Goal: Task Accomplishment & Management: Complete application form

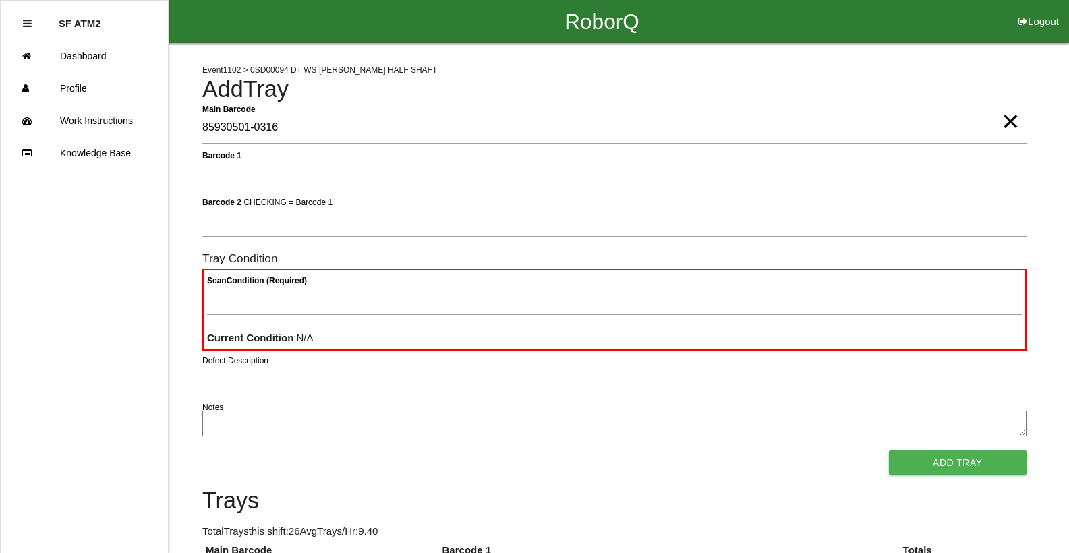
type Barcode "85930501-0316"
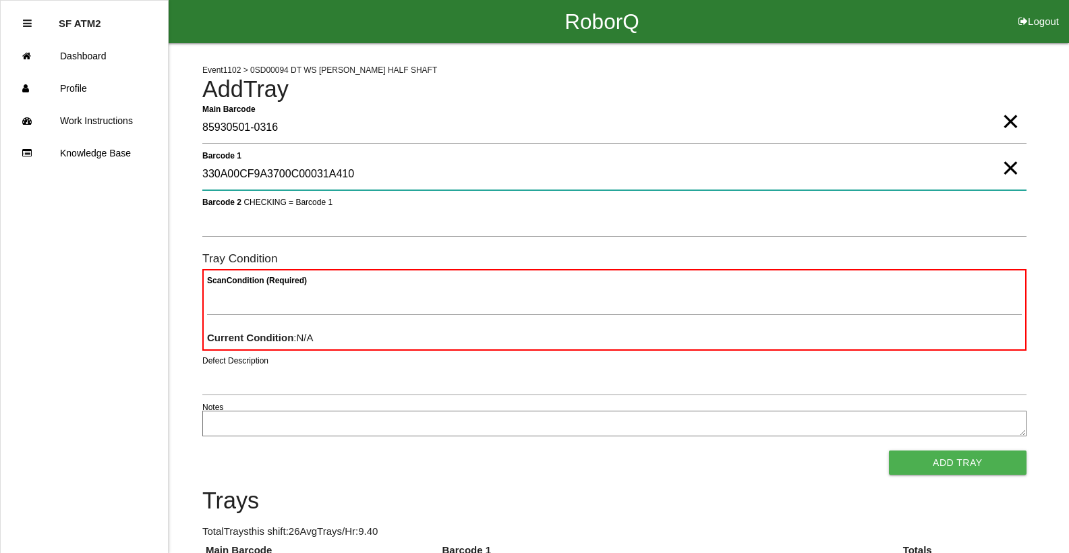
type 1 "330A00CF9A3700C00031A410"
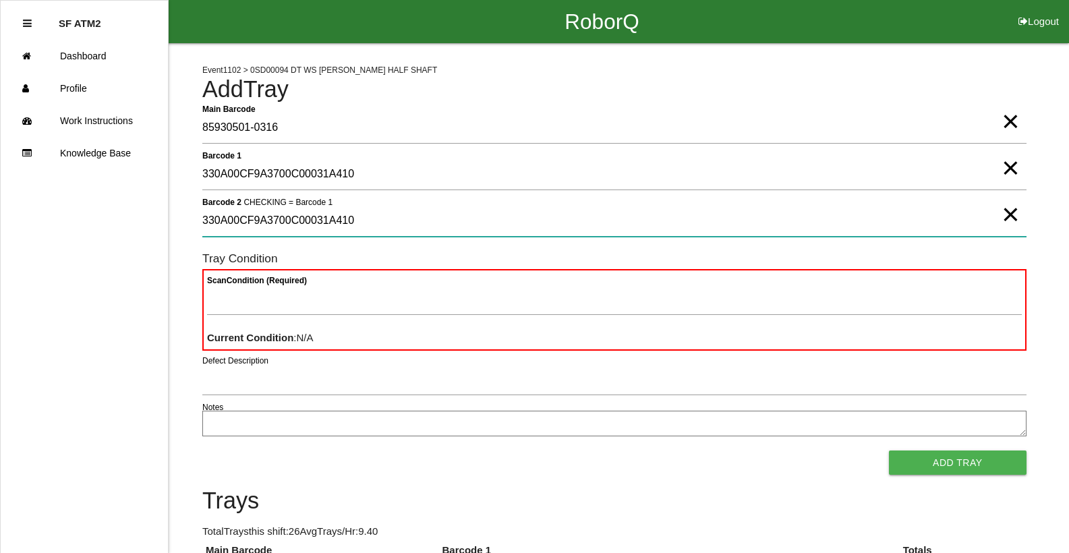
type 2 "330A00CF9A3700C00031A410"
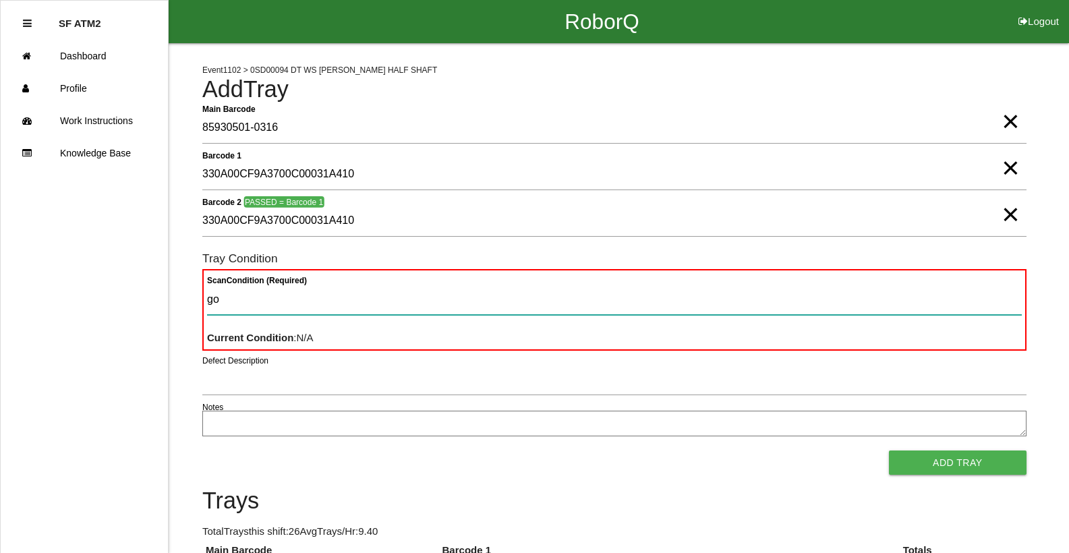
type Condition "goo"
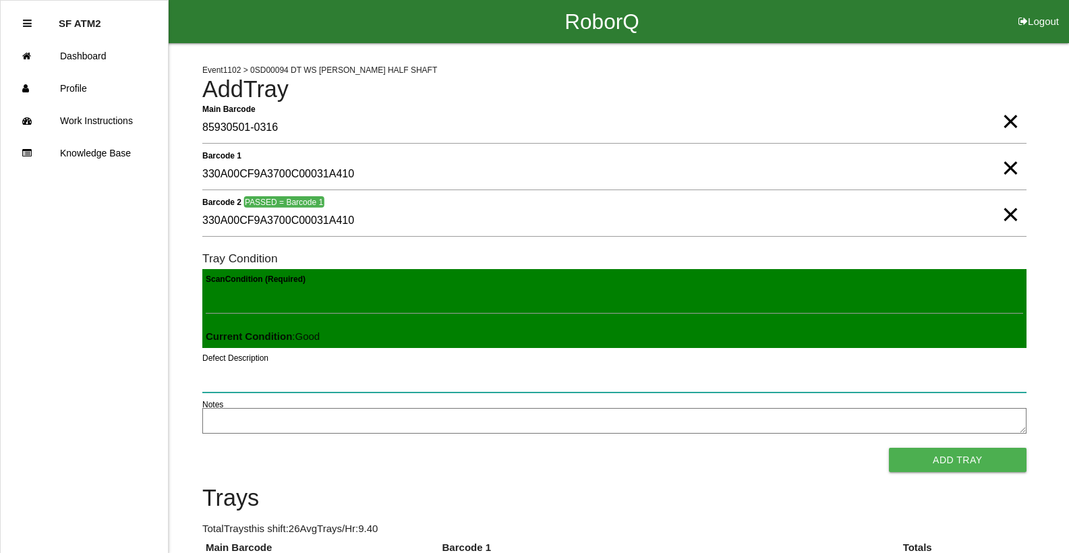
click at [889, 448] on button "Add Tray" at bounding box center [958, 460] width 138 height 24
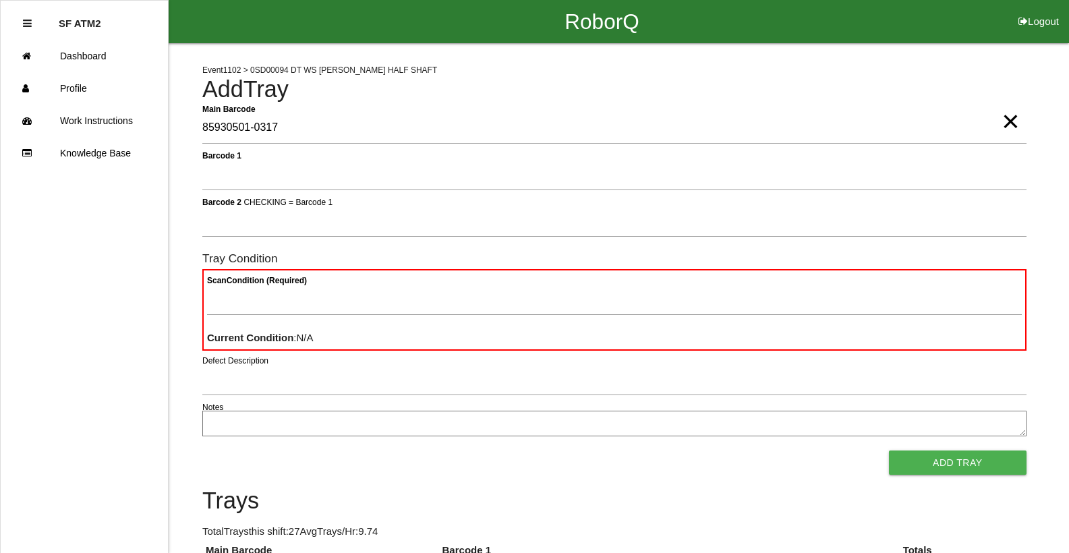
type Barcode "85930501-0317"
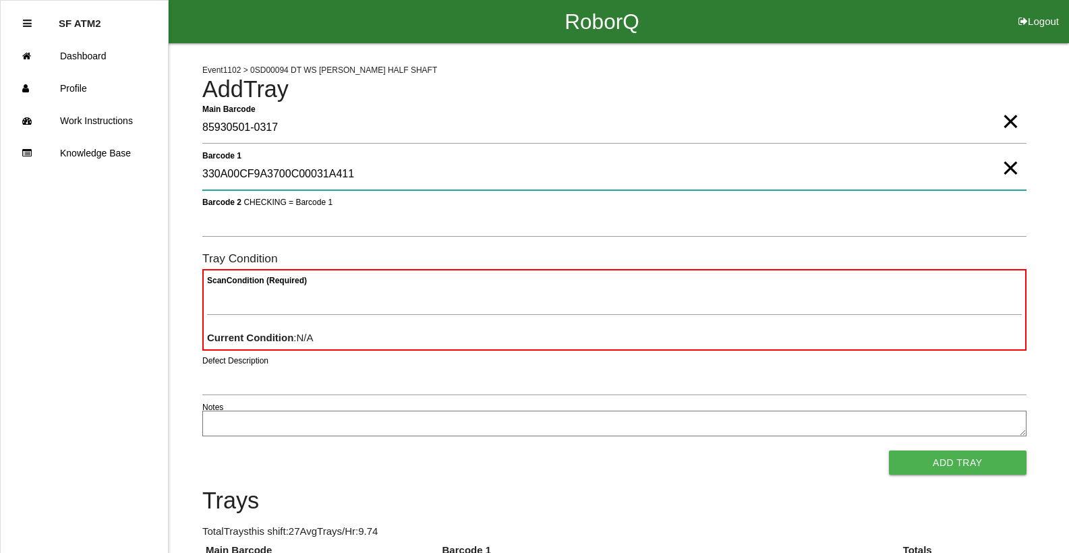
type 1 "330A00CF9A3700C00031A411"
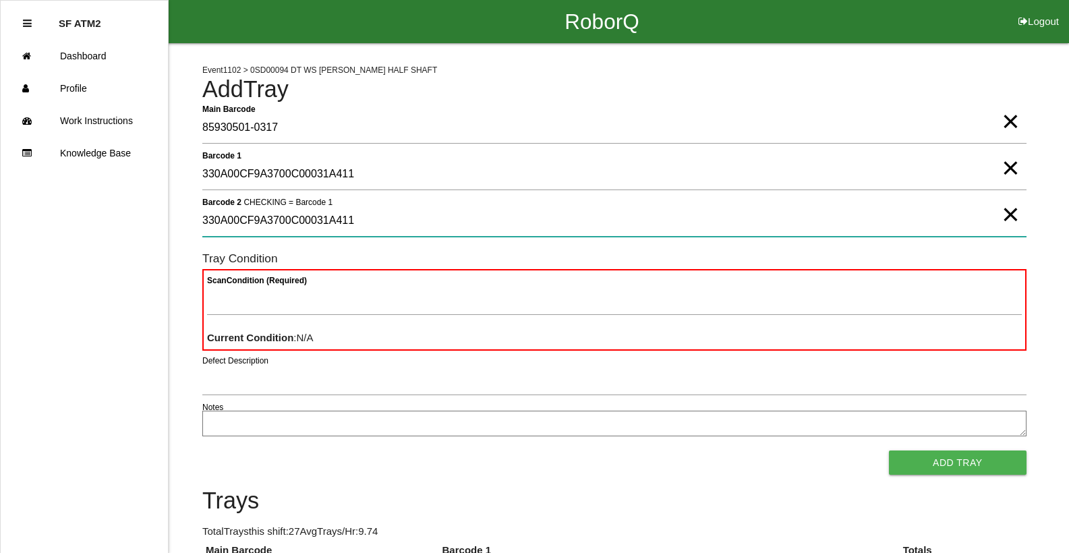
type 2 "330A00CF9A3700C00031A411"
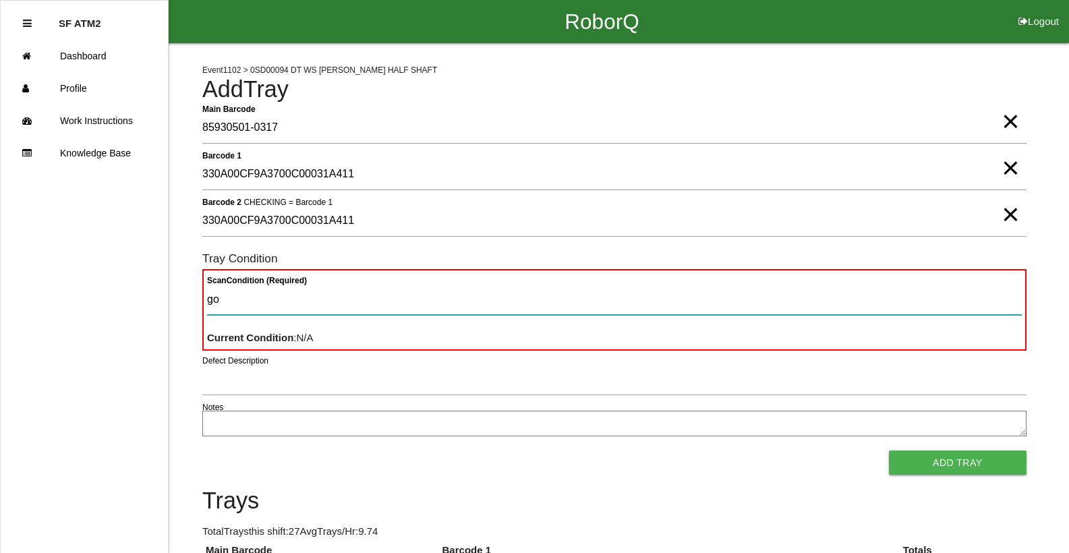
type Condition "goo"
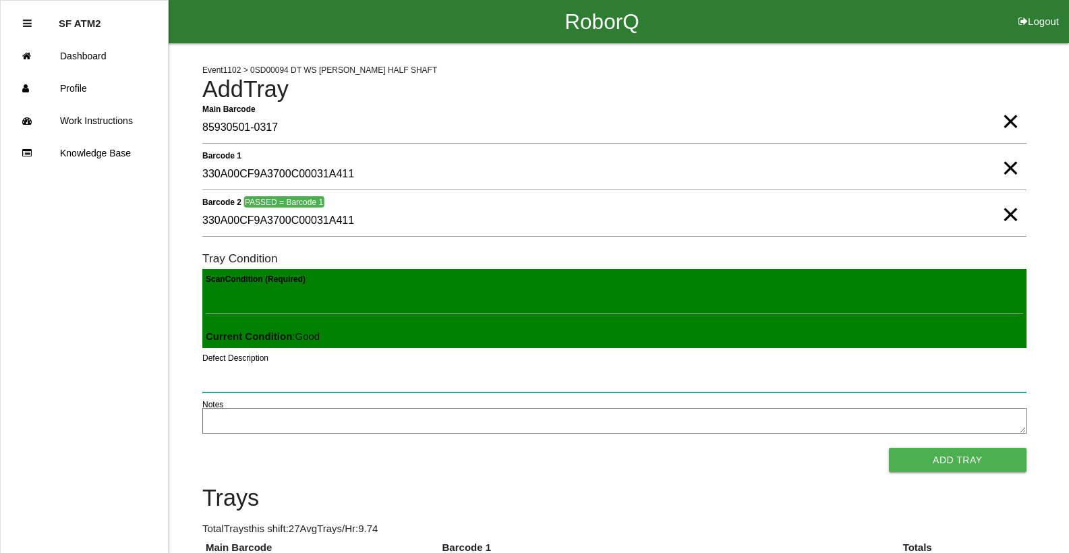
click at [889, 448] on button "Add Tray" at bounding box center [958, 460] width 138 height 24
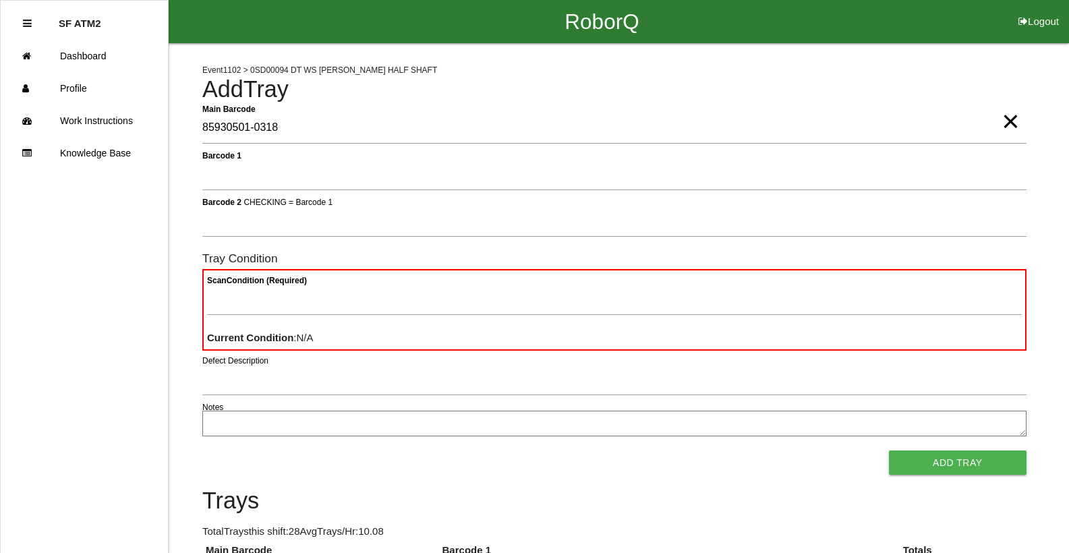
type Barcode "85930501-0318"
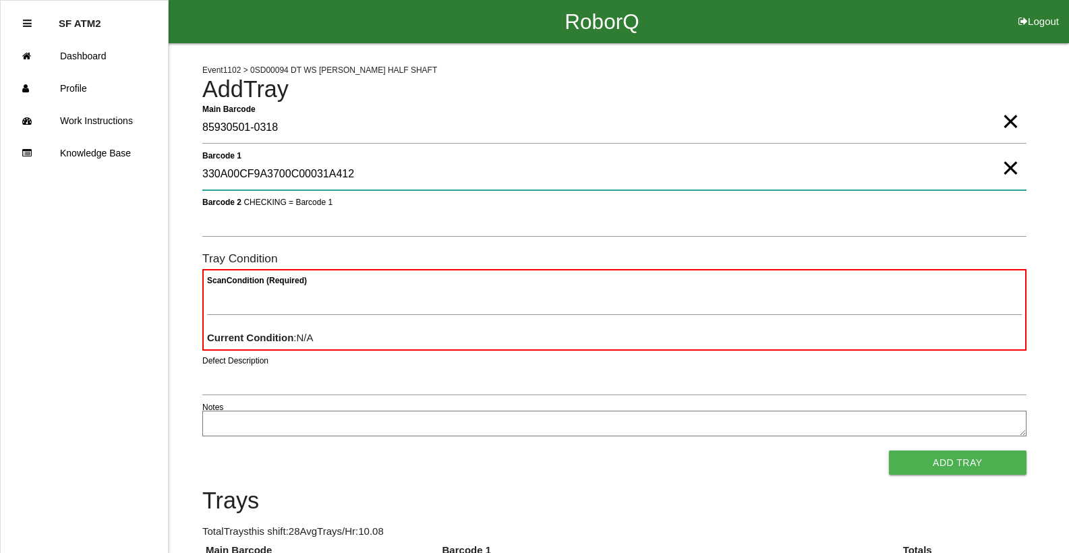
type 1 "330A00CF9A3700C00031A412"
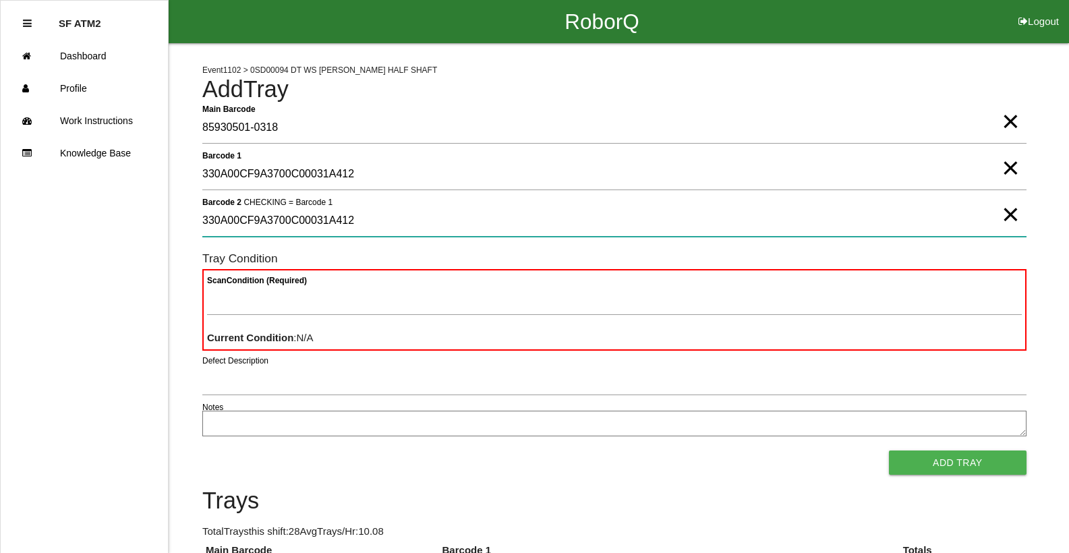
type 2 "330A00CF9A3700C00031A412"
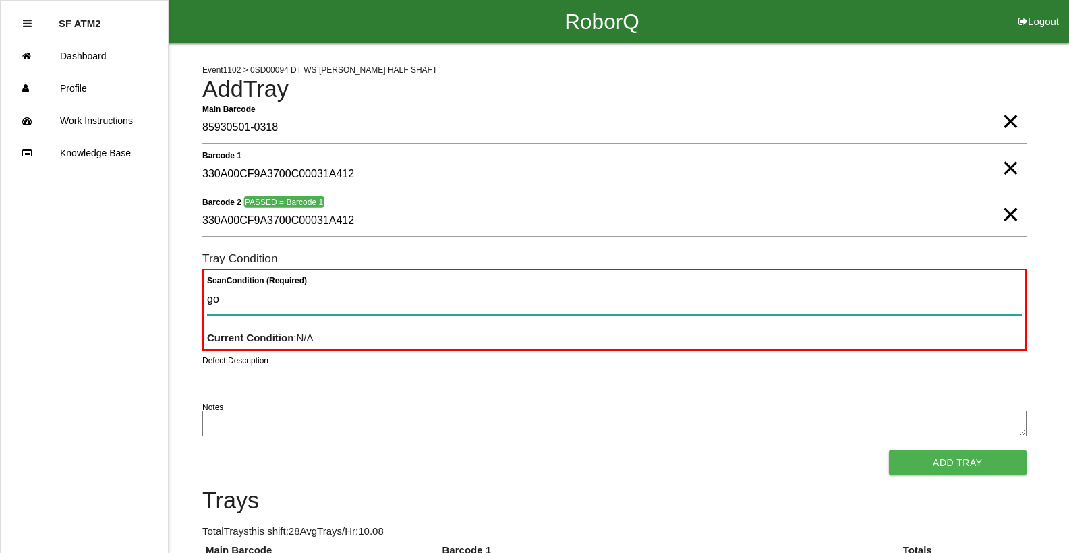
type Condition "goo"
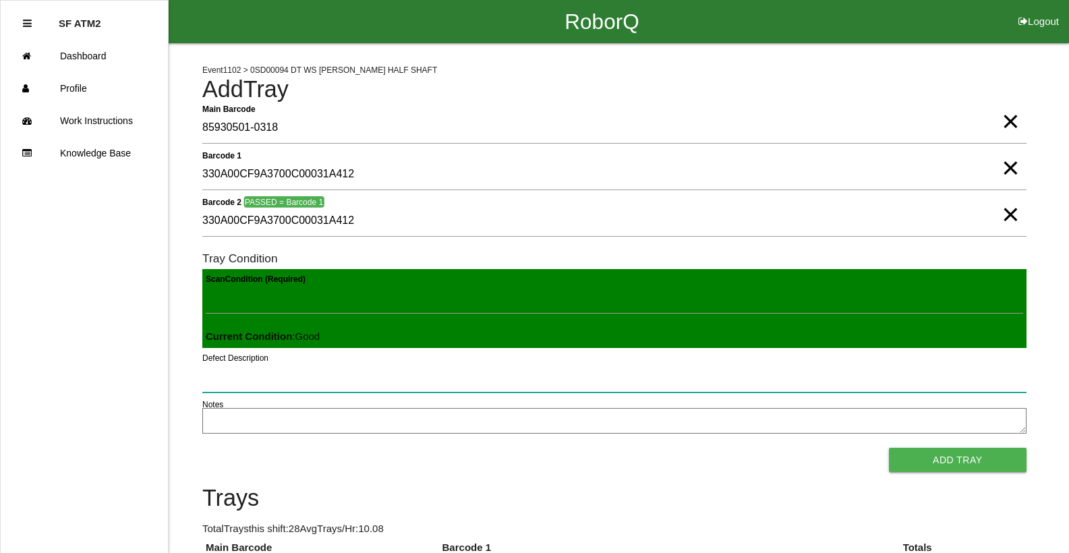
click at [889, 448] on button "Add Tray" at bounding box center [958, 460] width 138 height 24
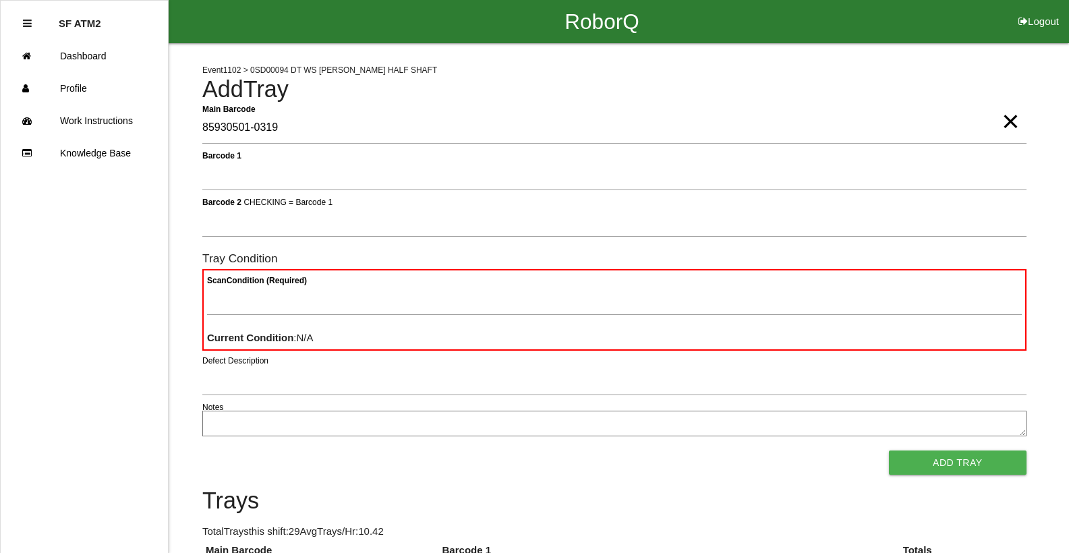
type Barcode "85930501-0319"
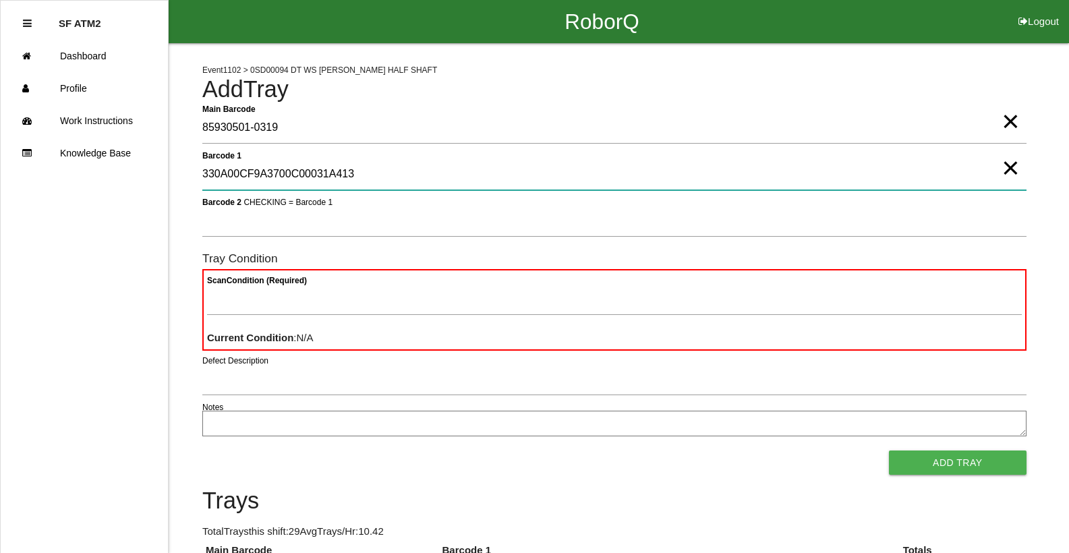
type 1 "330A00CF9A3700C00031A413"
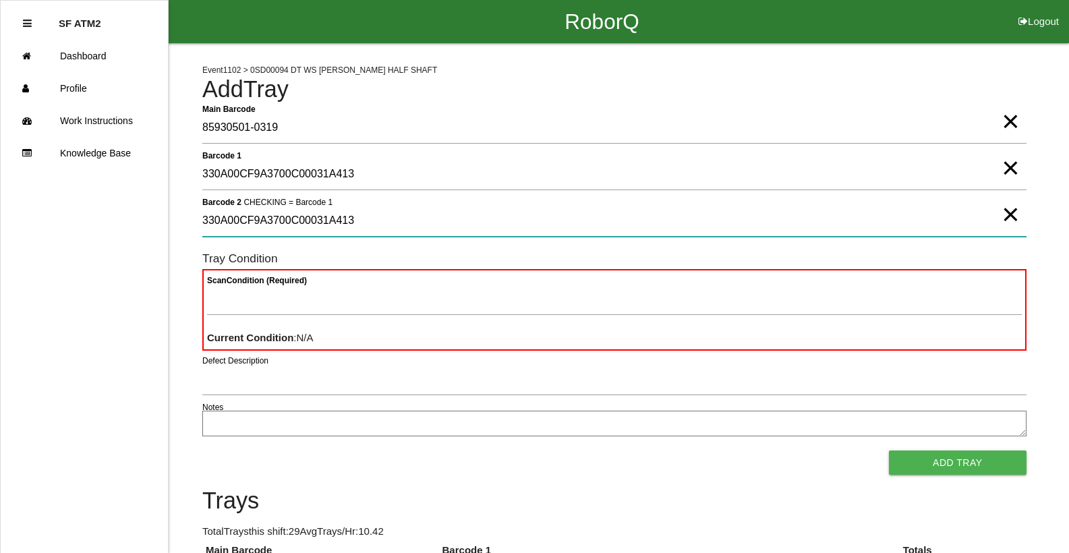
type 2 "330A00CF9A3700C00031A413"
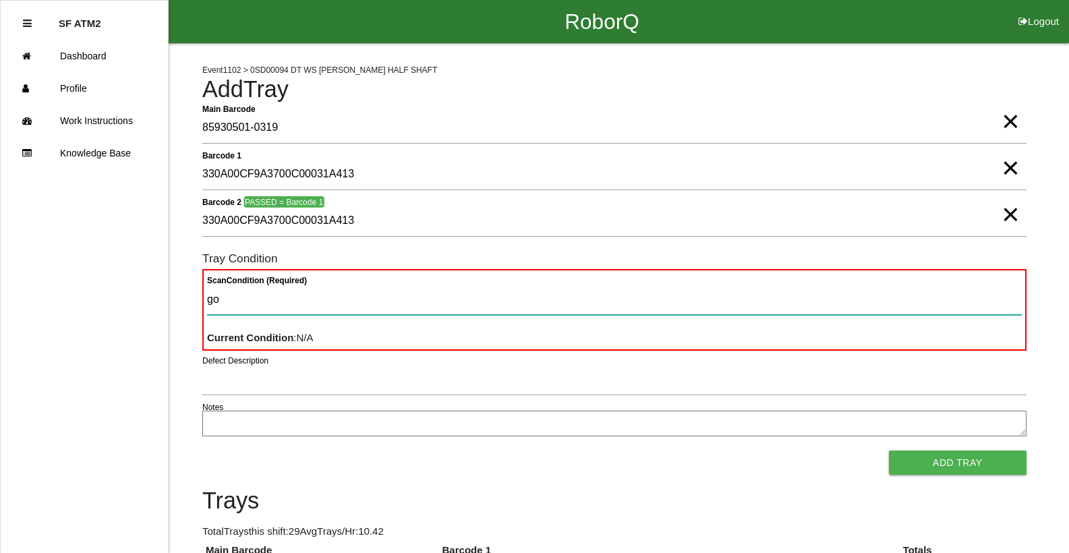
type Condition "goo"
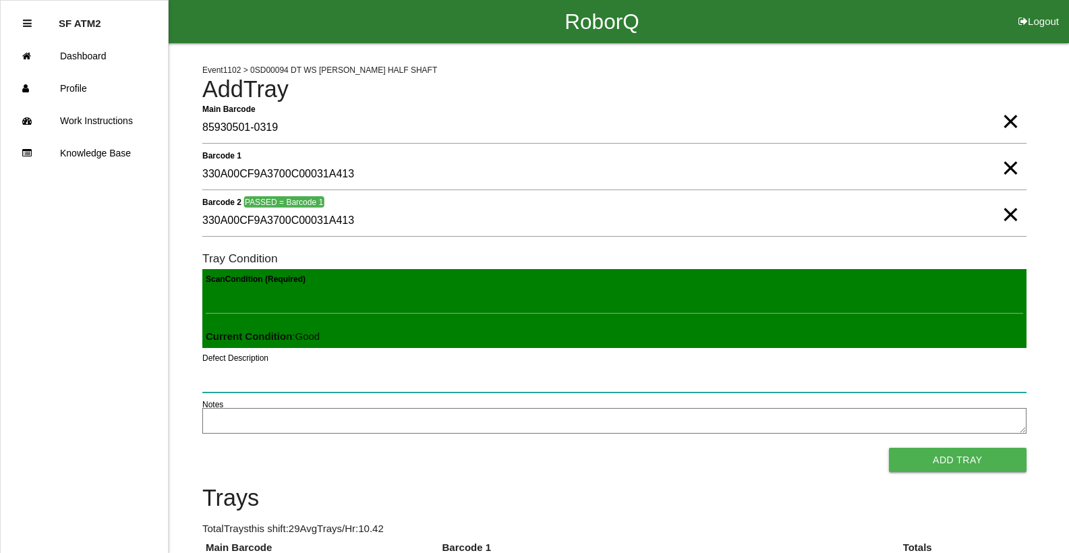
click at [889, 448] on button "Add Tray" at bounding box center [958, 460] width 138 height 24
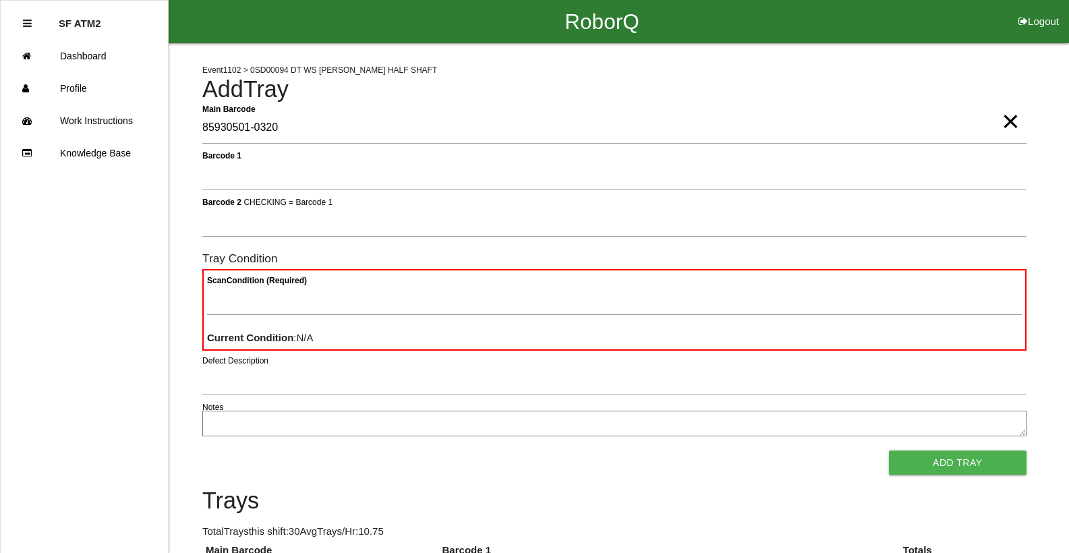
type Barcode "85930501-0320"
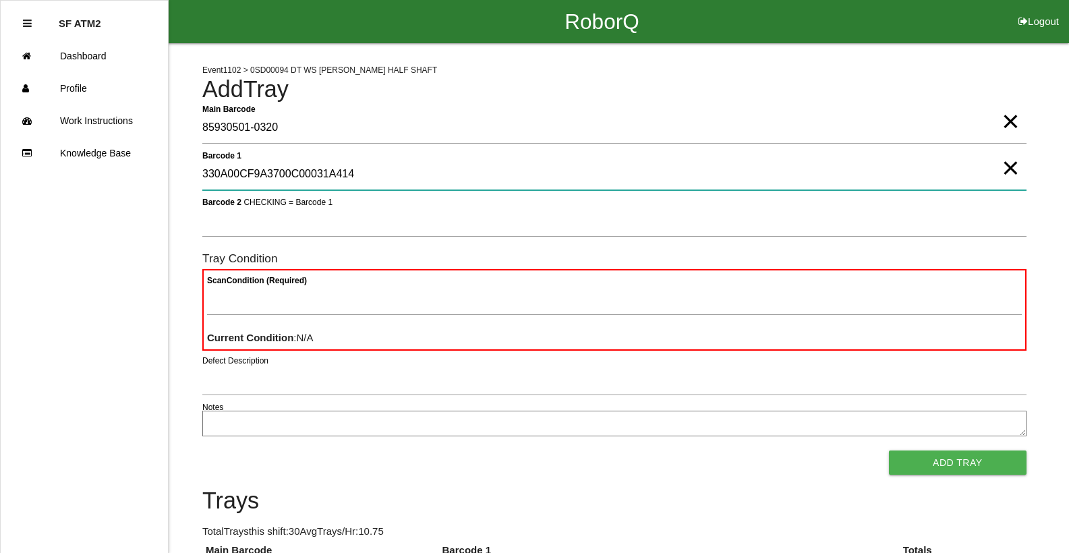
type 1 "330A00CF9A3700C00031A414"
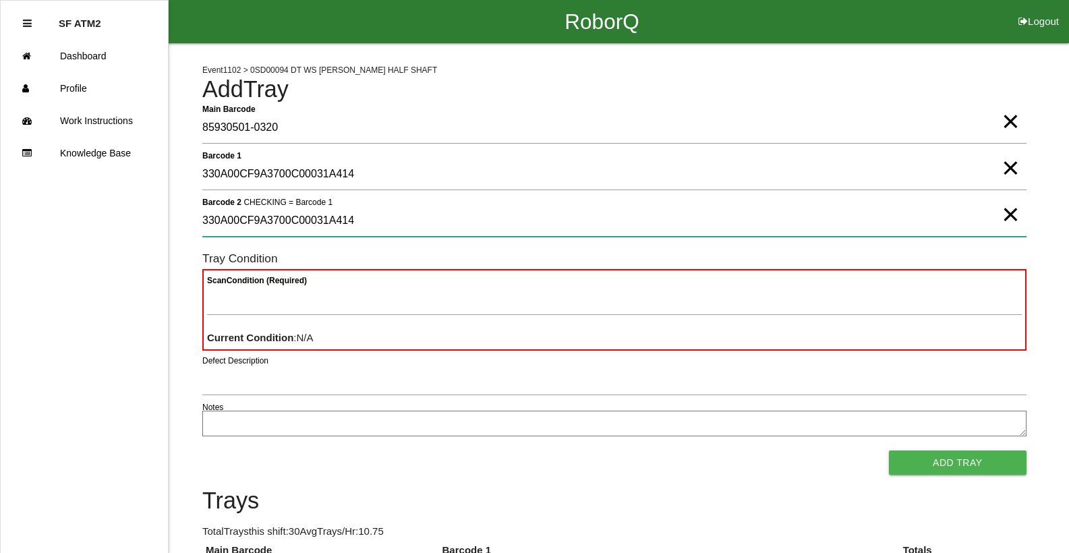
type 2 "330A00CF9A3700C00031A414"
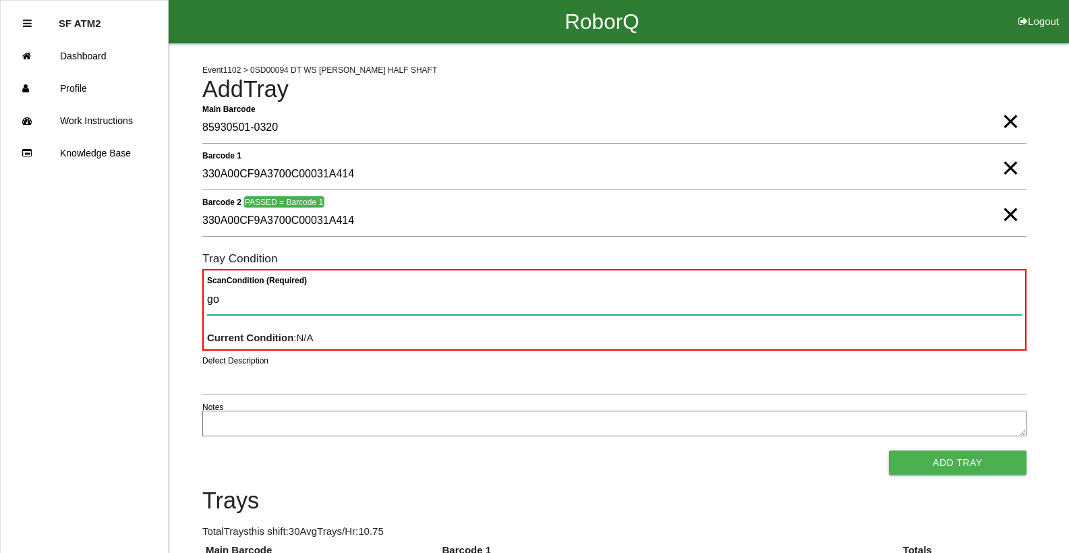
type Condition "goo"
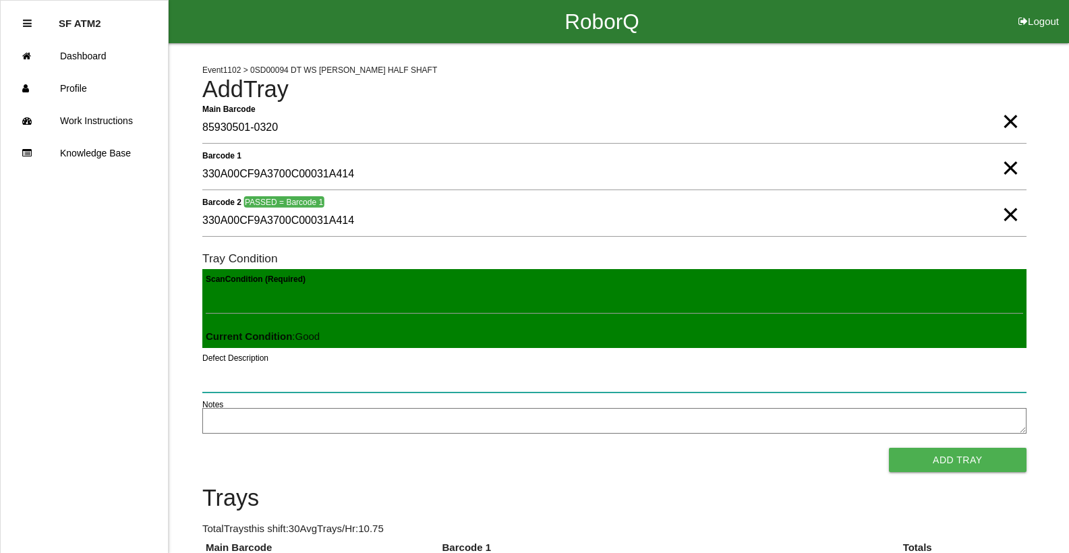
click at [889, 448] on button "Add Tray" at bounding box center [958, 460] width 138 height 24
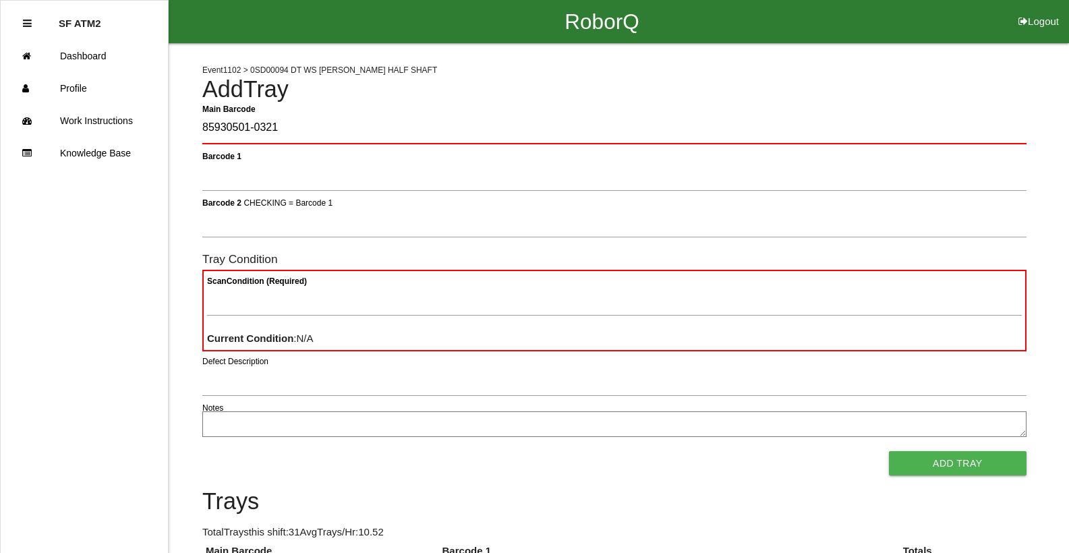
type Barcode "85930501-0321"
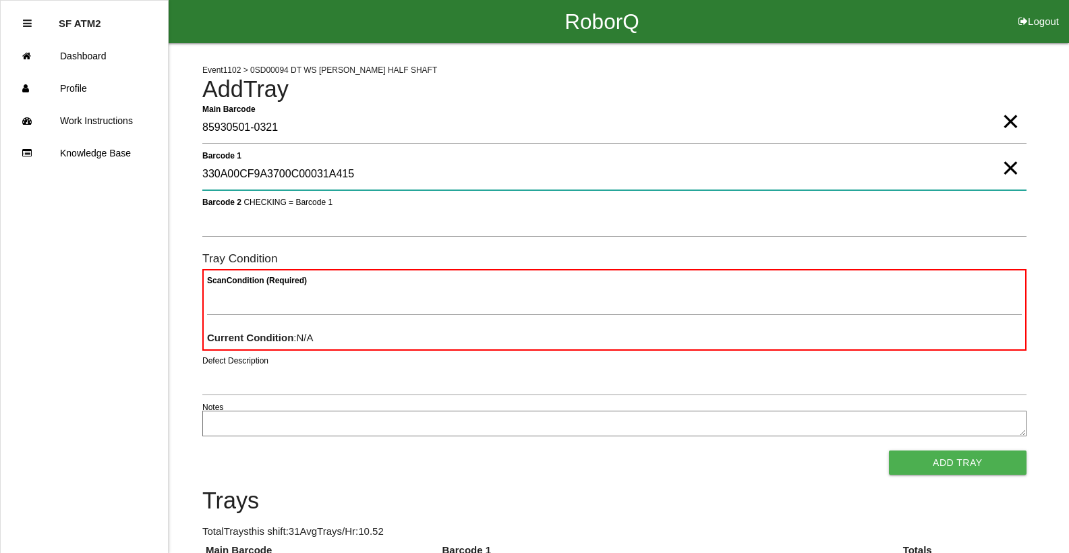
type 1 "330A00CF9A3700C00031A415"
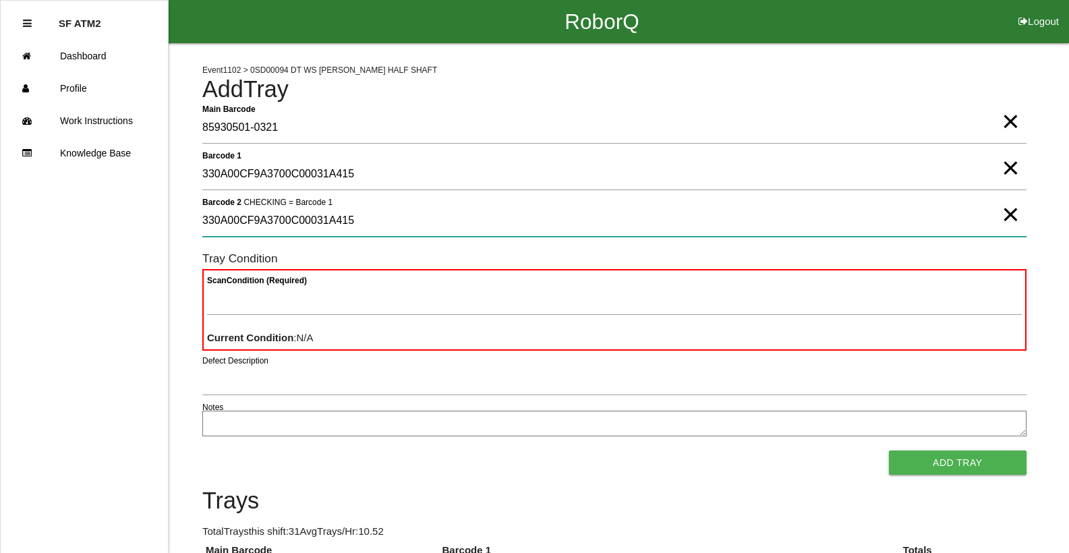
type 2 "330A00CF9A3700C00031A415"
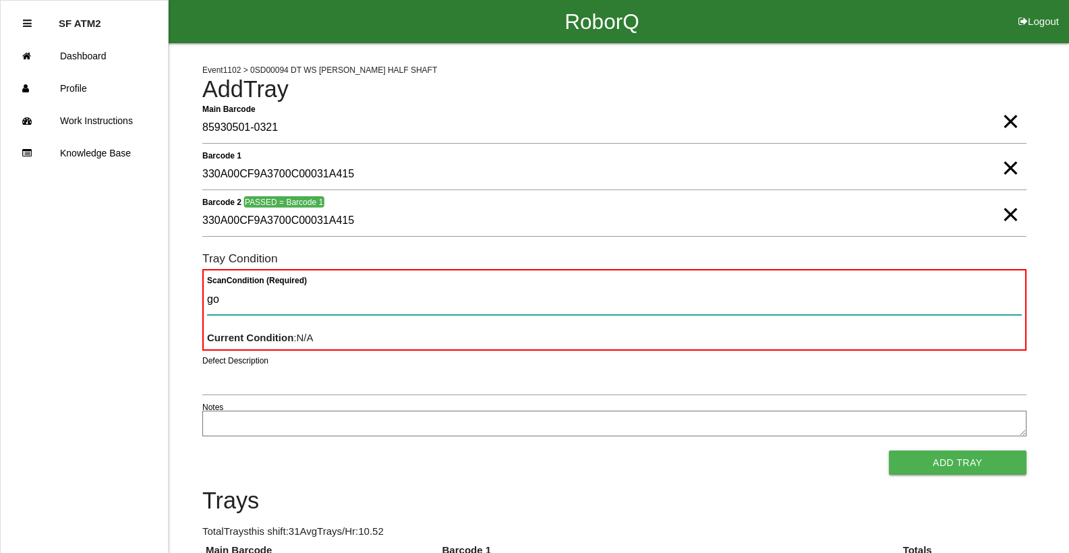
type Condition "goo"
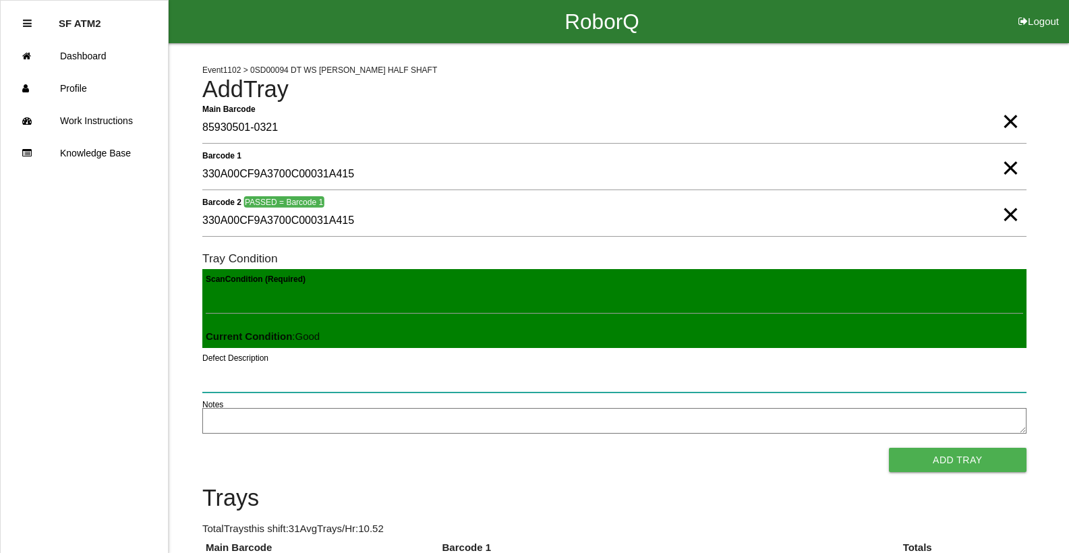
click at [889, 448] on button "Add Tray" at bounding box center [958, 460] width 138 height 24
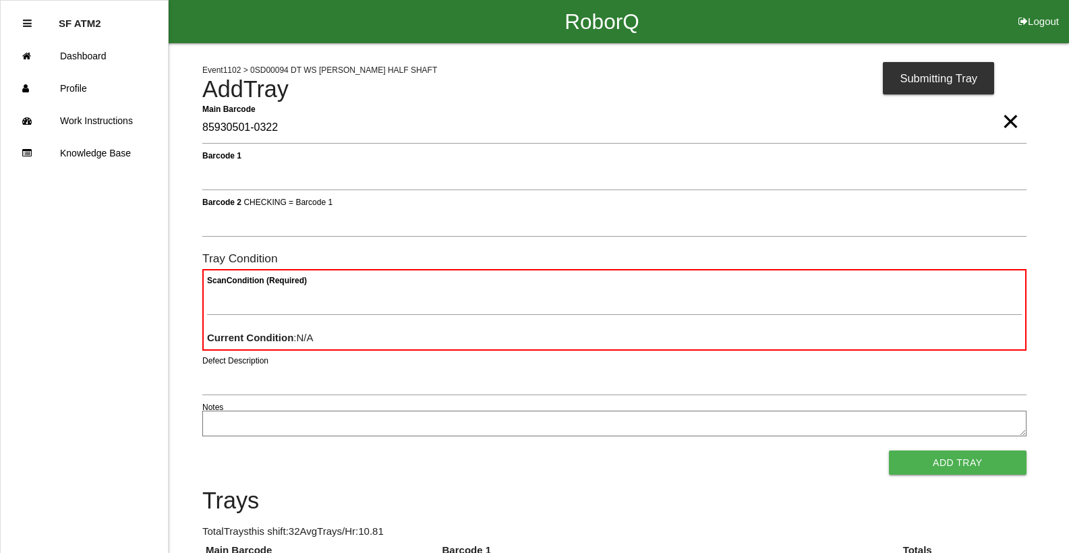
type Barcode "85930501-0322"
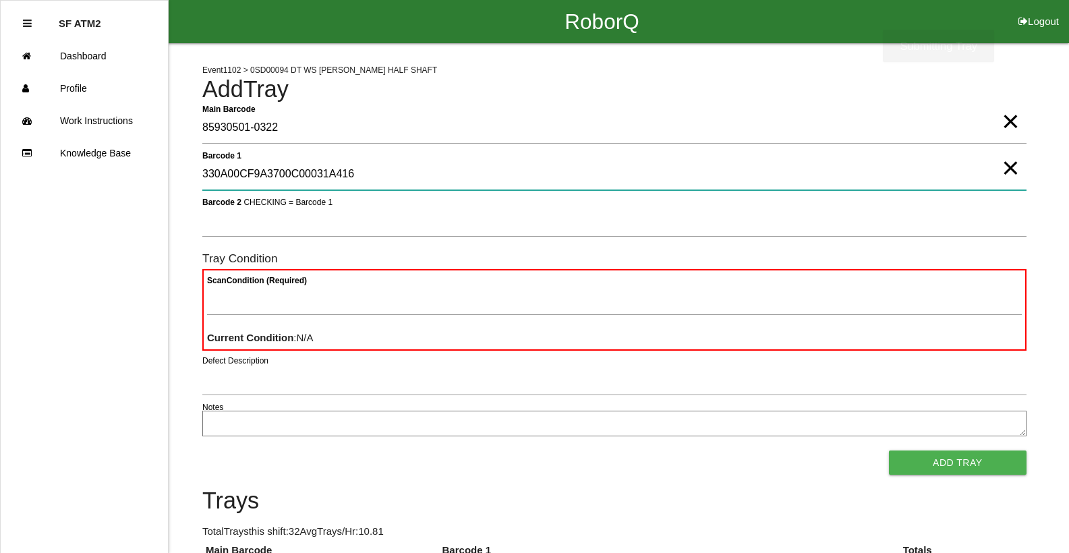
type 1 "330A00CF9A3700C00031A416"
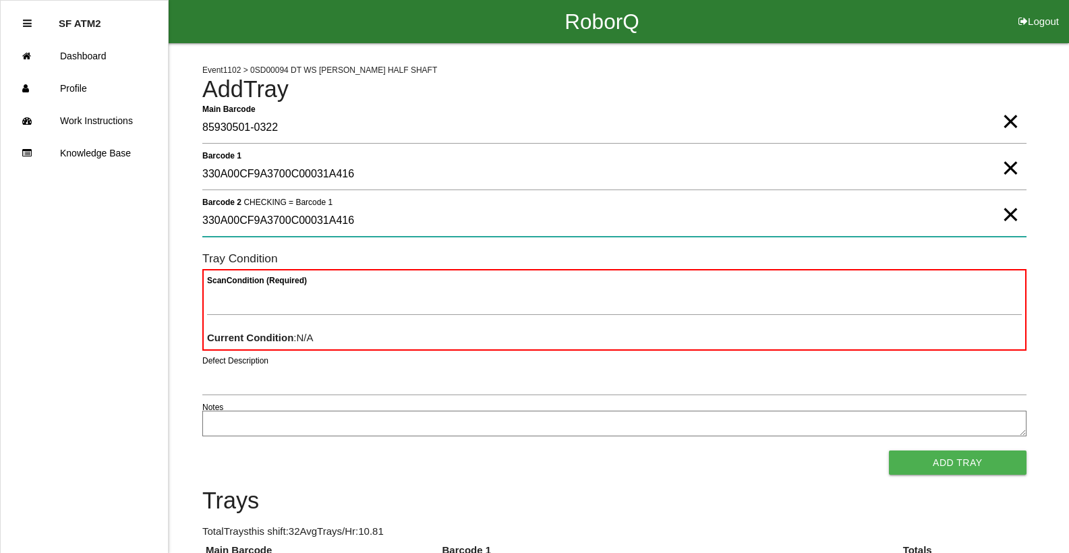
type 2 "330A00CF9A3700C00031A416"
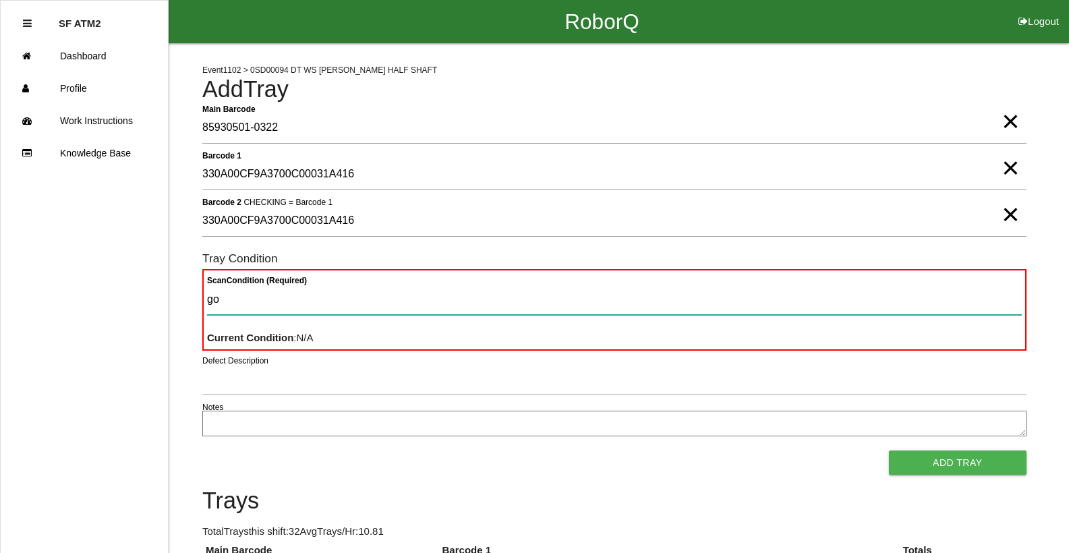
type Condition "goo"
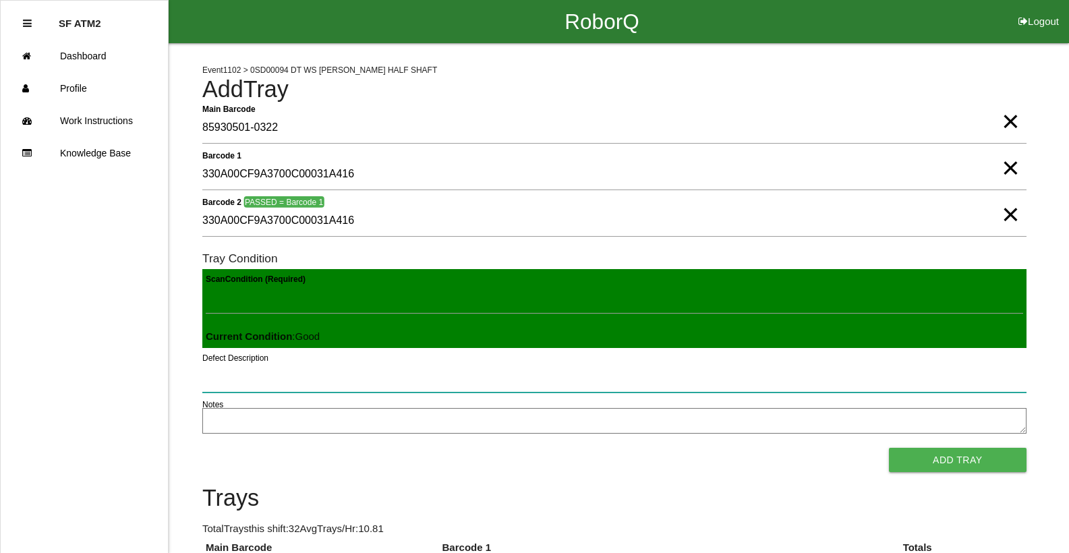
click at [889, 448] on button "Add Tray" at bounding box center [958, 460] width 138 height 24
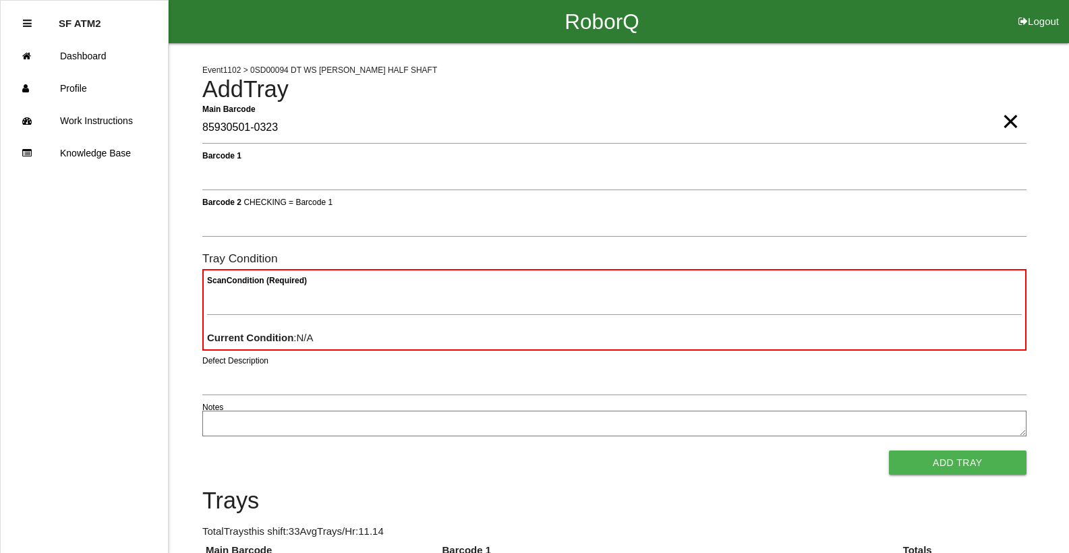
type Barcode "85930501-0323"
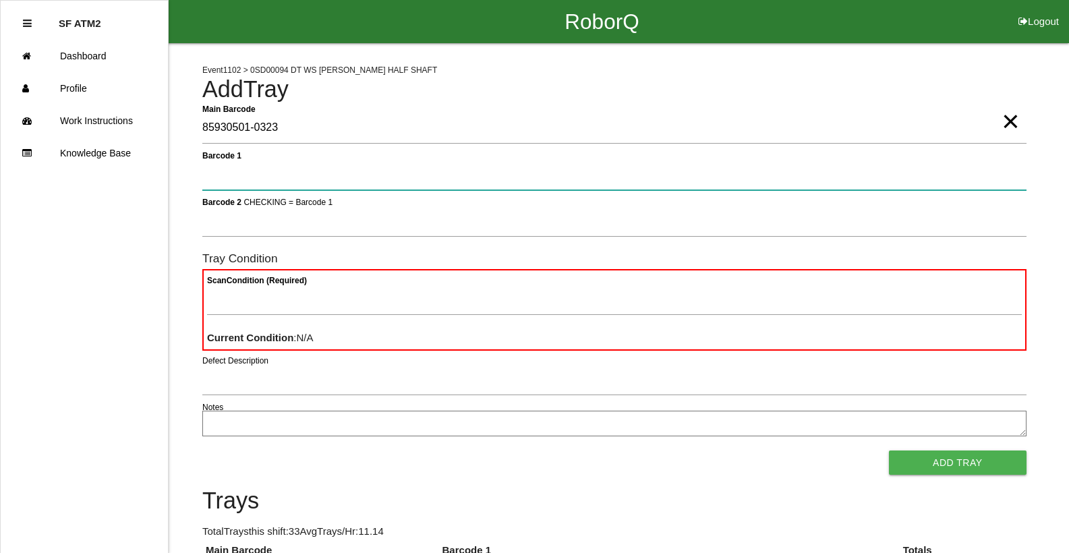
click at [889, 451] on button "Add Tray" at bounding box center [958, 463] width 138 height 24
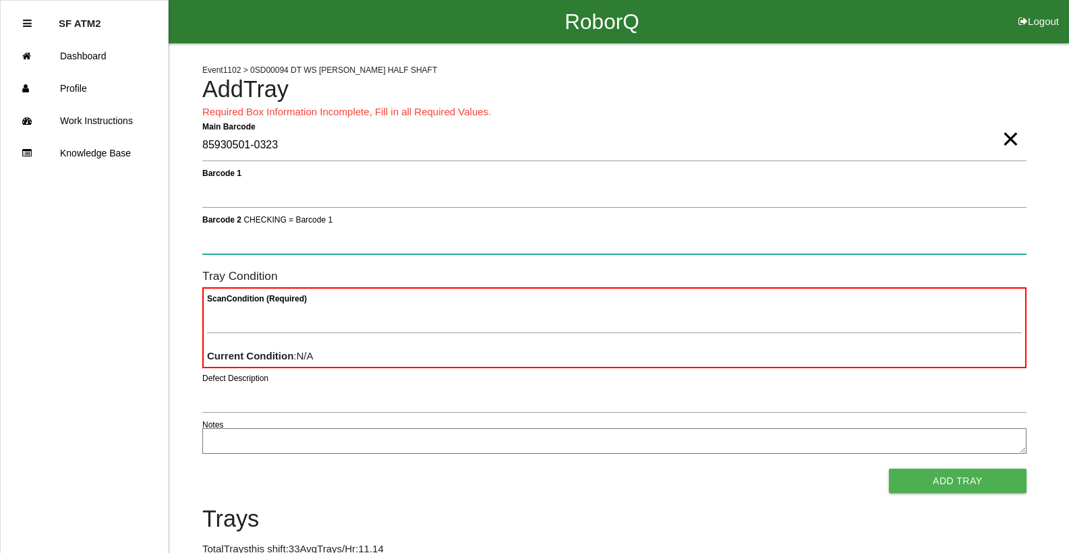
click at [889, 469] on button "Add Tray" at bounding box center [958, 481] width 138 height 24
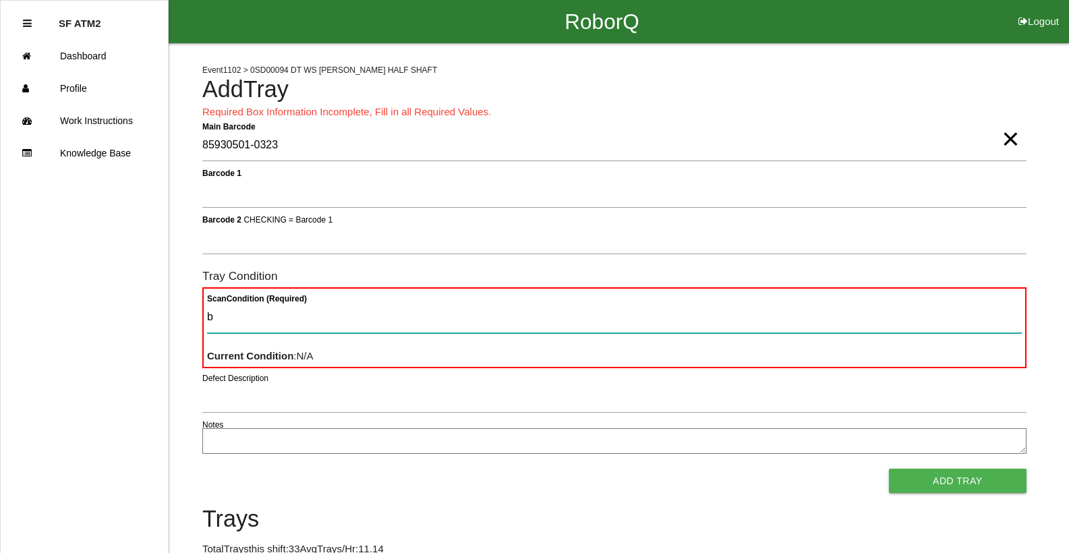
type Condition "ba"
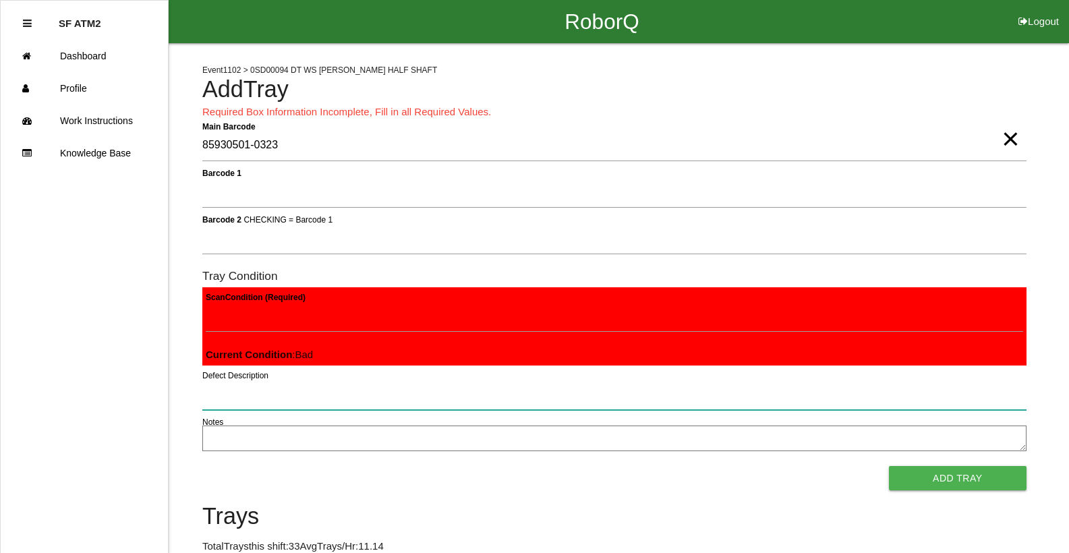
click at [889, 466] on button "Add Tray" at bounding box center [958, 478] width 138 height 24
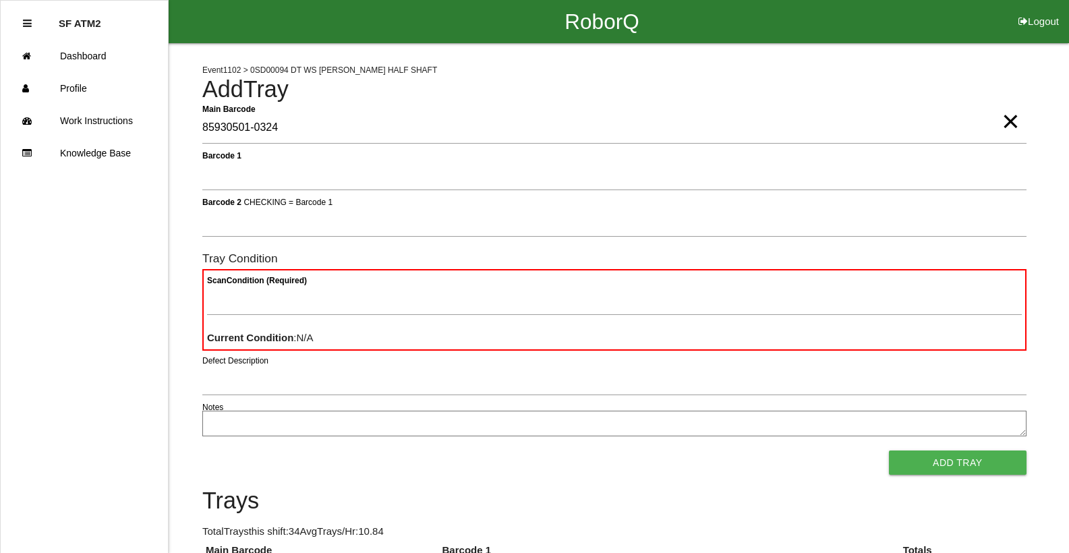
type Barcode "85930501-0324"
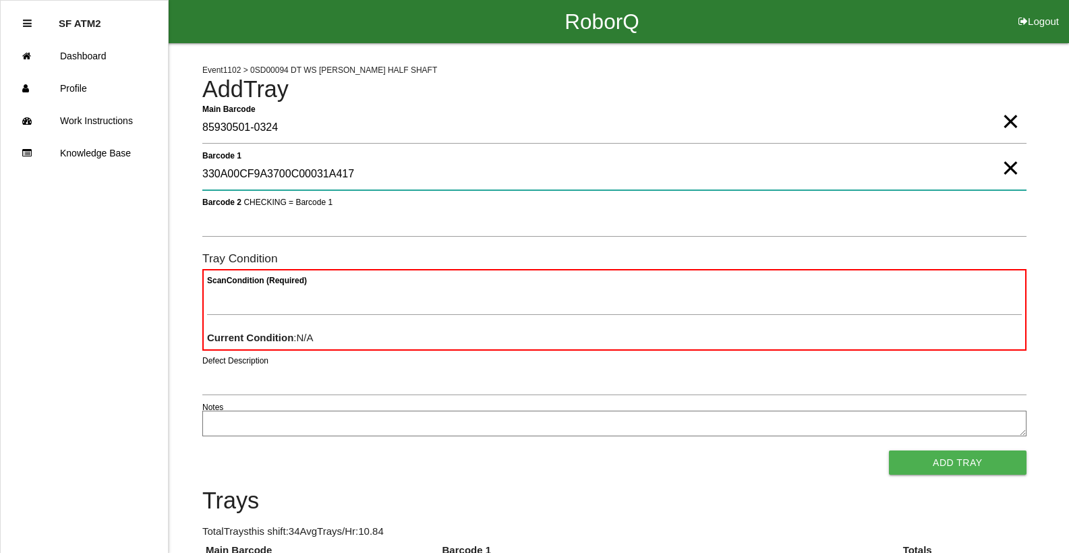
type 1 "330A00CF9A3700C00031A417"
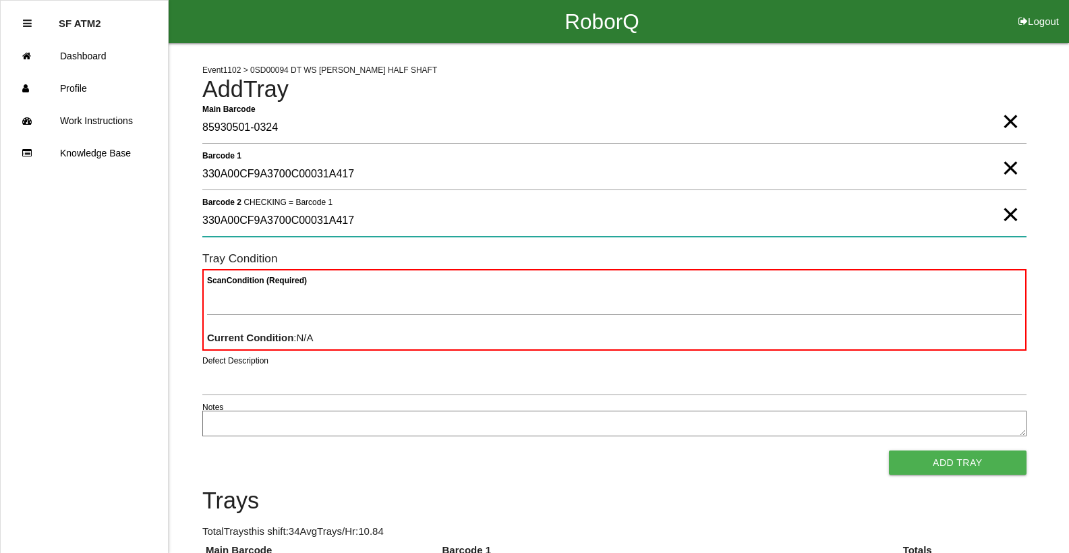
type 2 "330A00CF9A3700C00031A417"
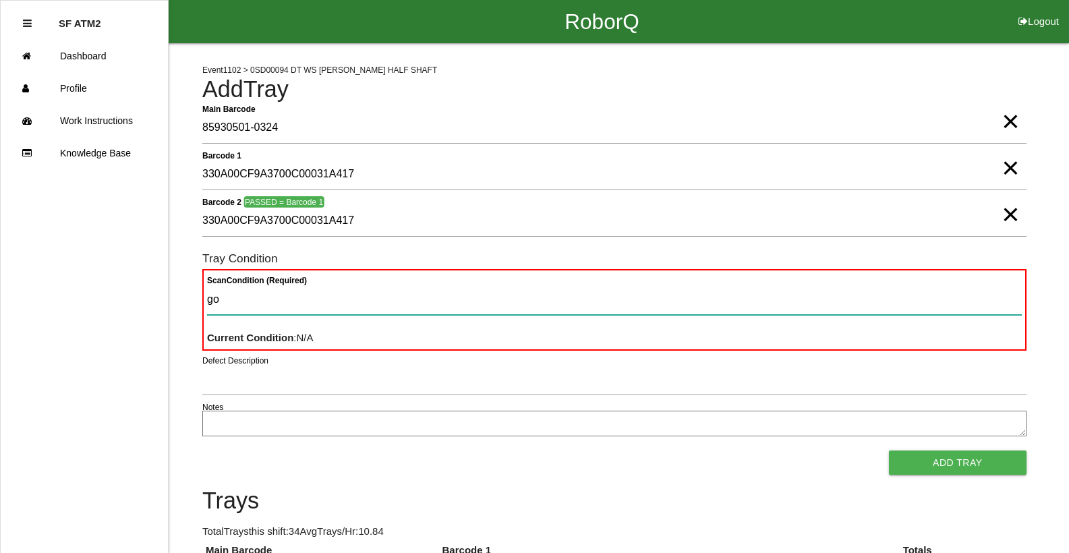
type Condition "goo"
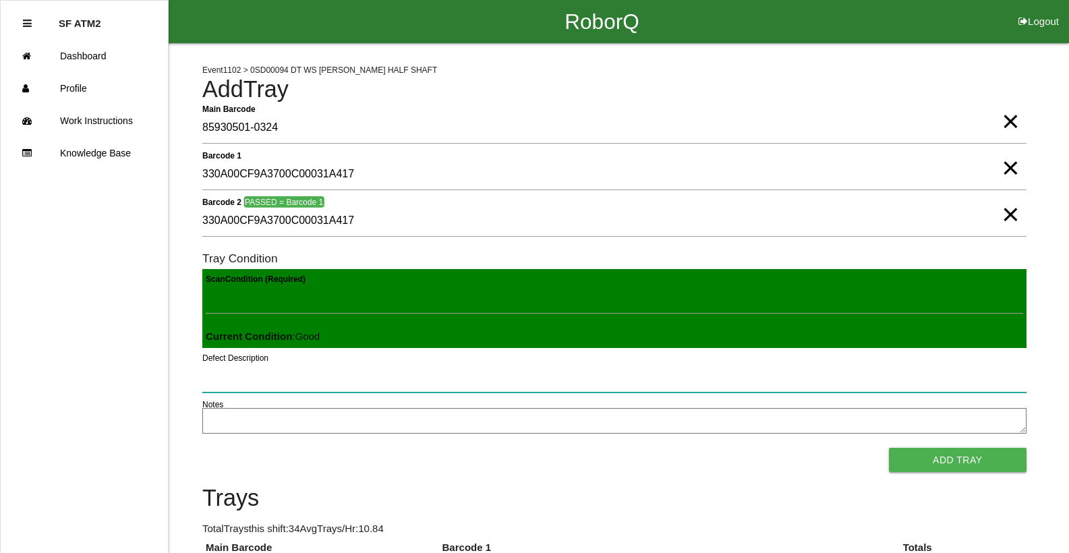
click at [889, 448] on button "Add Tray" at bounding box center [958, 460] width 138 height 24
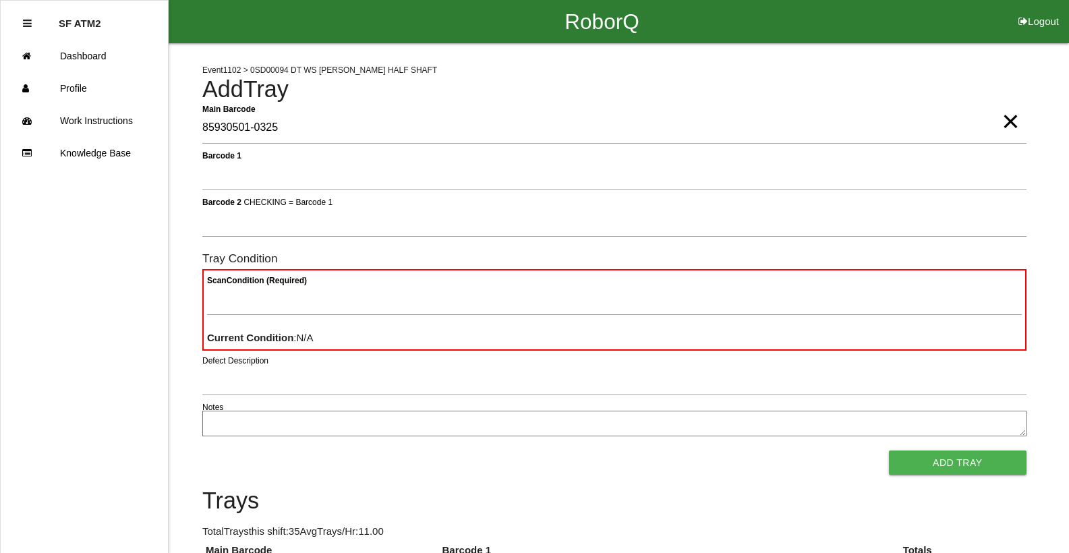
type Barcode "85930501-0325"
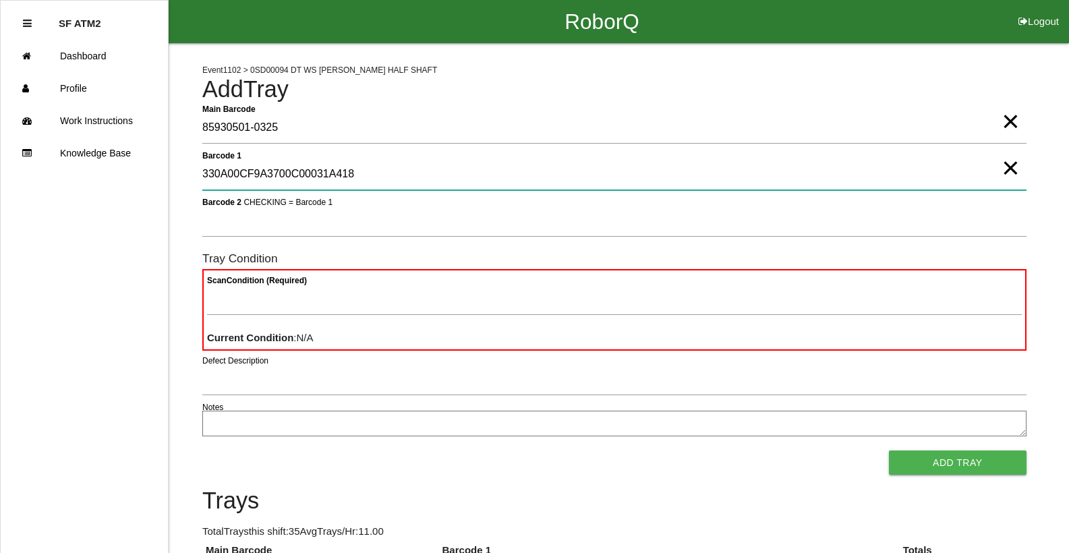
type 1 "330A00CF9A3700C00031A418"
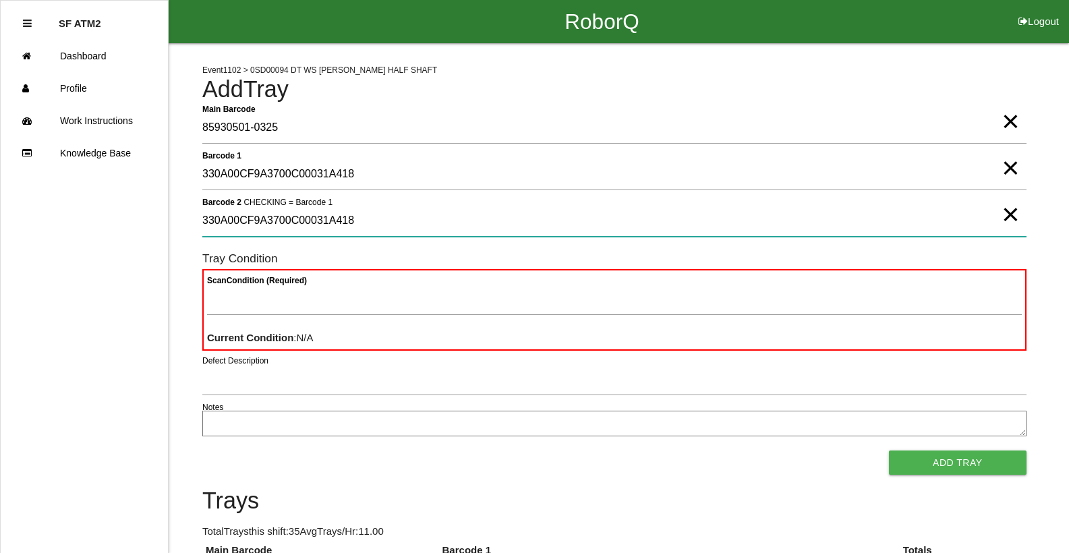
type 2 "330A00CF9A3700C00031A418"
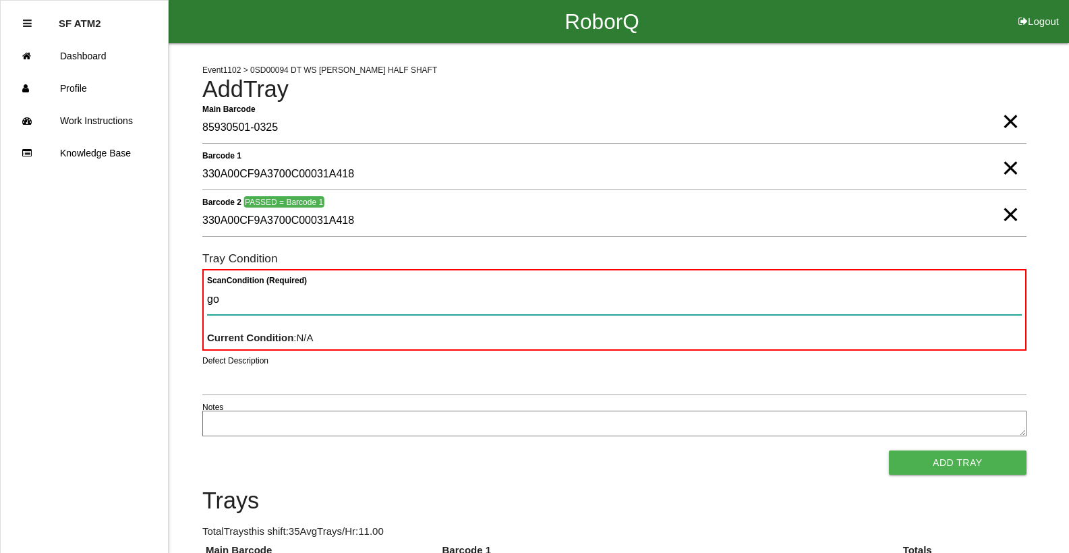
type Condition "goo"
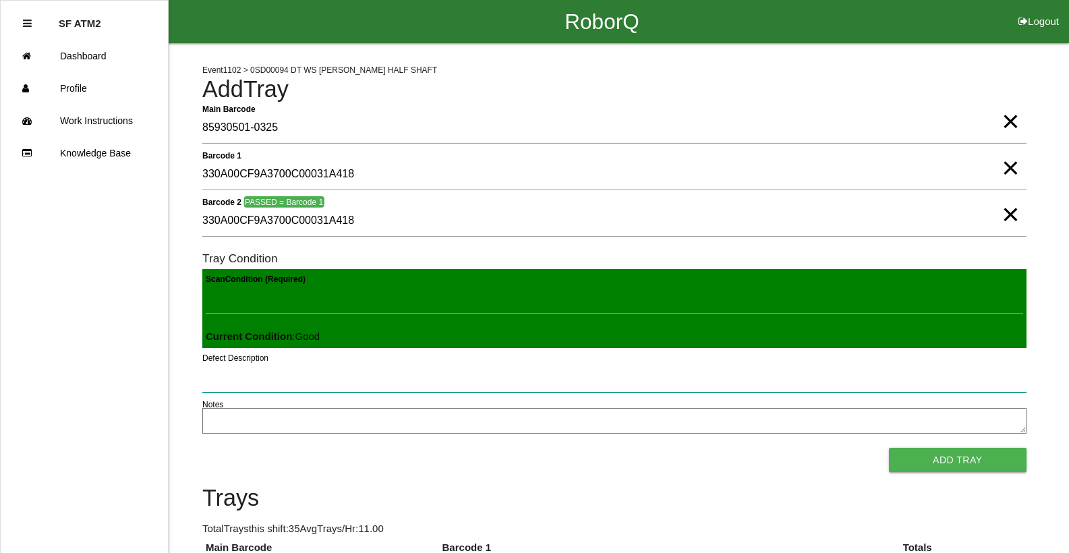
click at [889, 448] on button "Add Tray" at bounding box center [958, 460] width 138 height 24
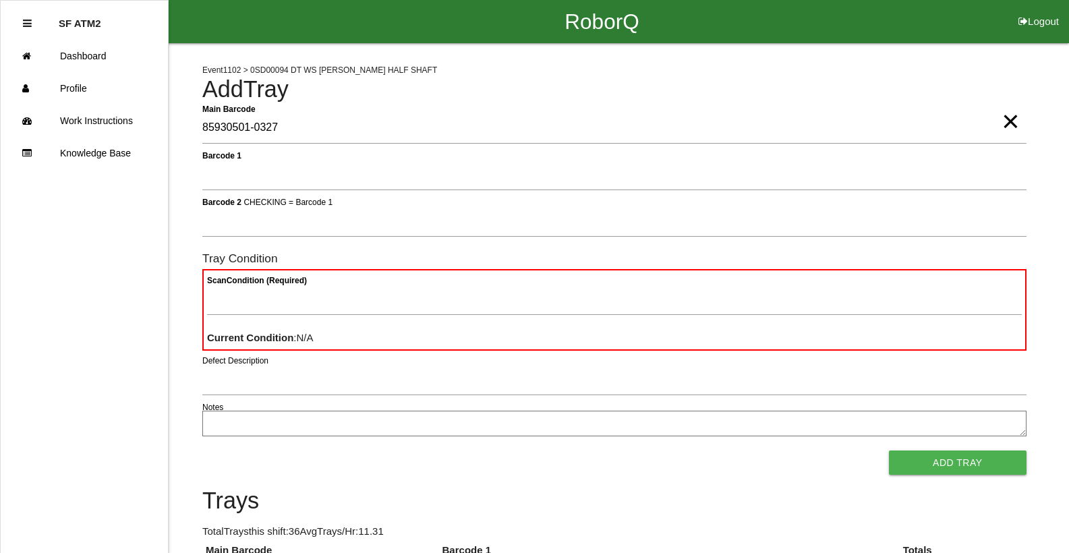
type Barcode "85930501-0327"
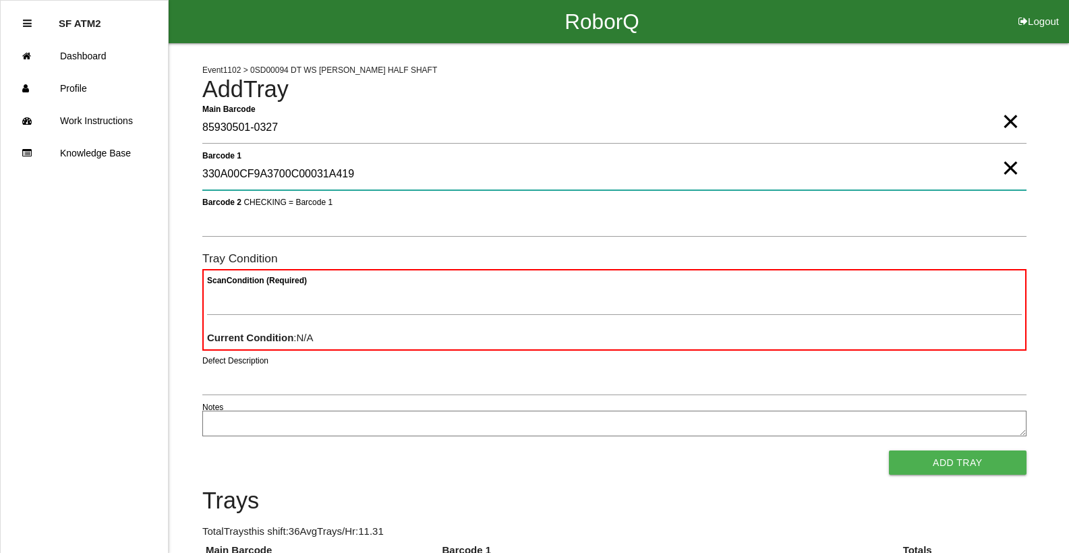
type 1 "330A00CF9A3700C00031A419"
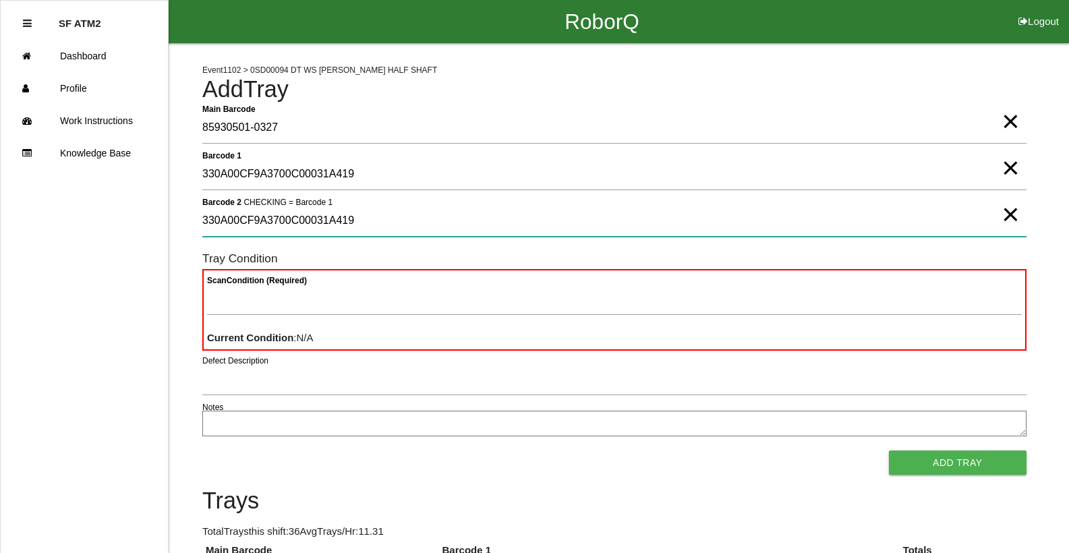
type 2 "330A00CF9A3700C00031A419"
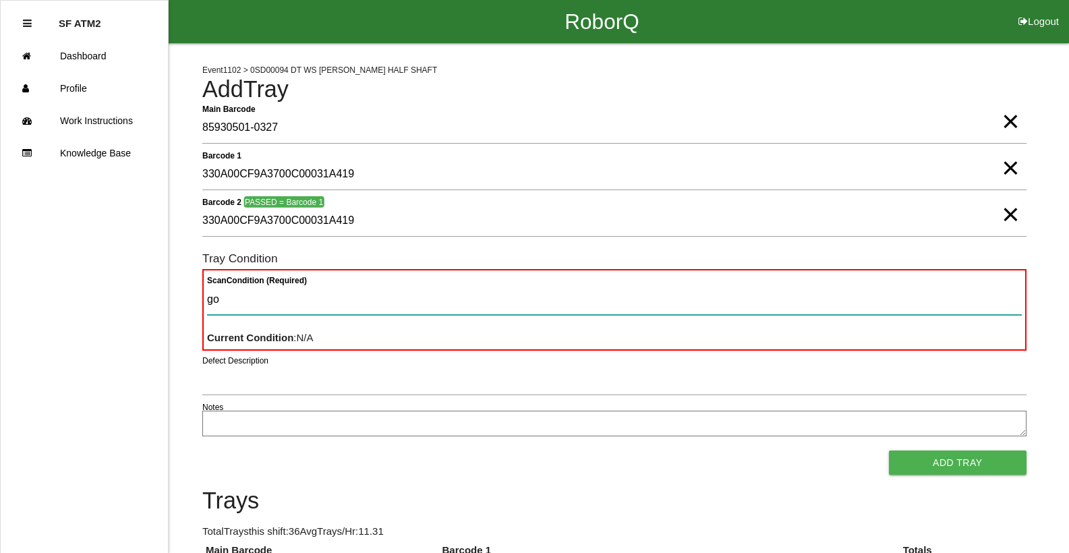
type Condition "goo"
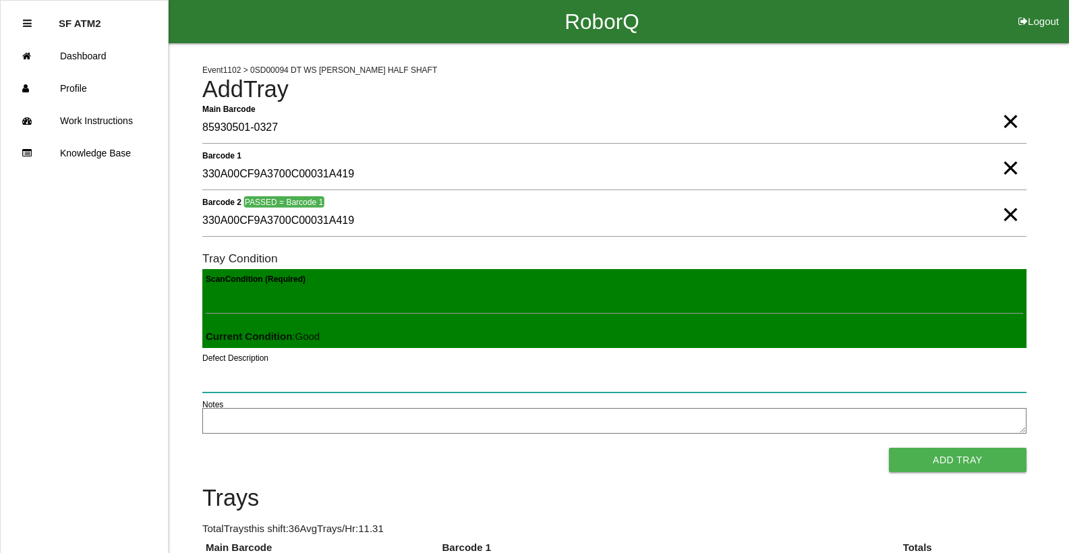
click at [889, 448] on button "Add Tray" at bounding box center [958, 460] width 138 height 24
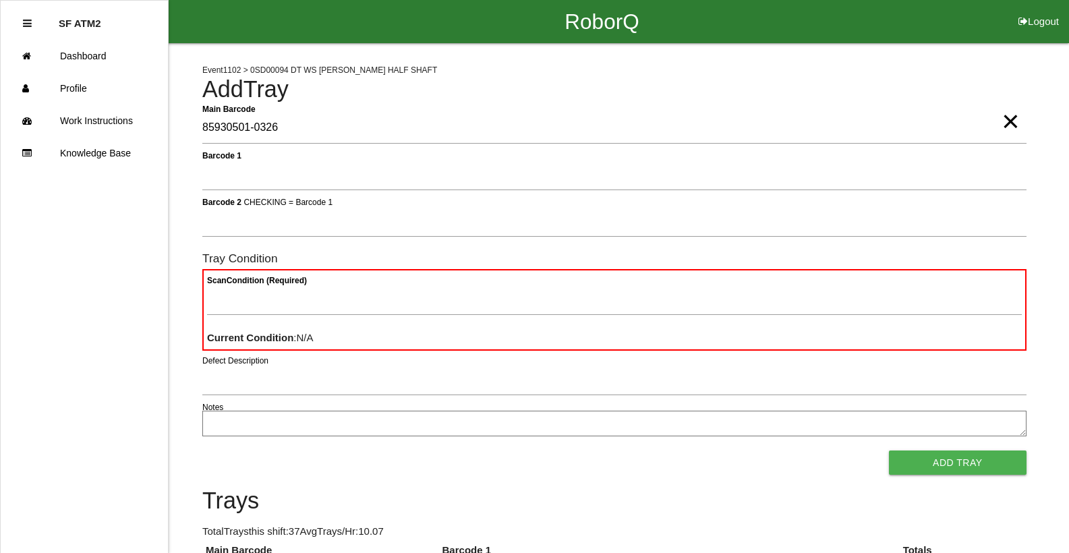
type Barcode "85930501-0326"
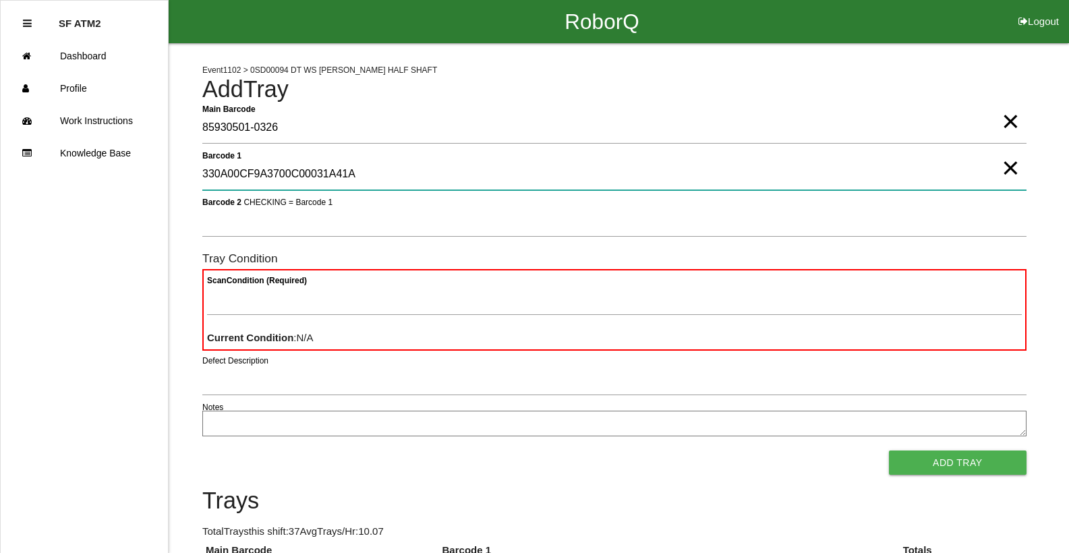
type 1 "330A00CF9A3700C00031A41A"
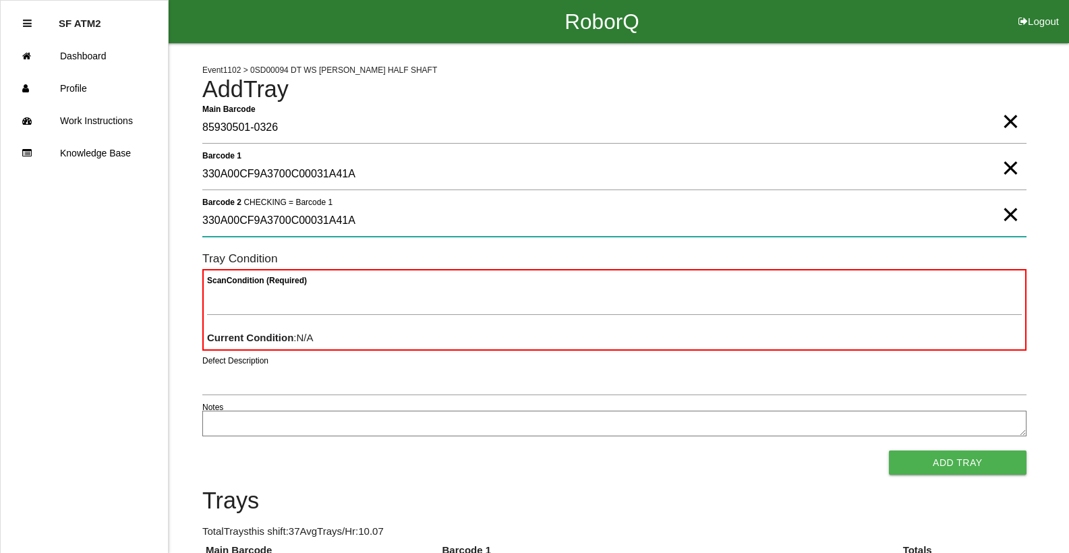
type 2 "330A00CF9A3700C00031A41A"
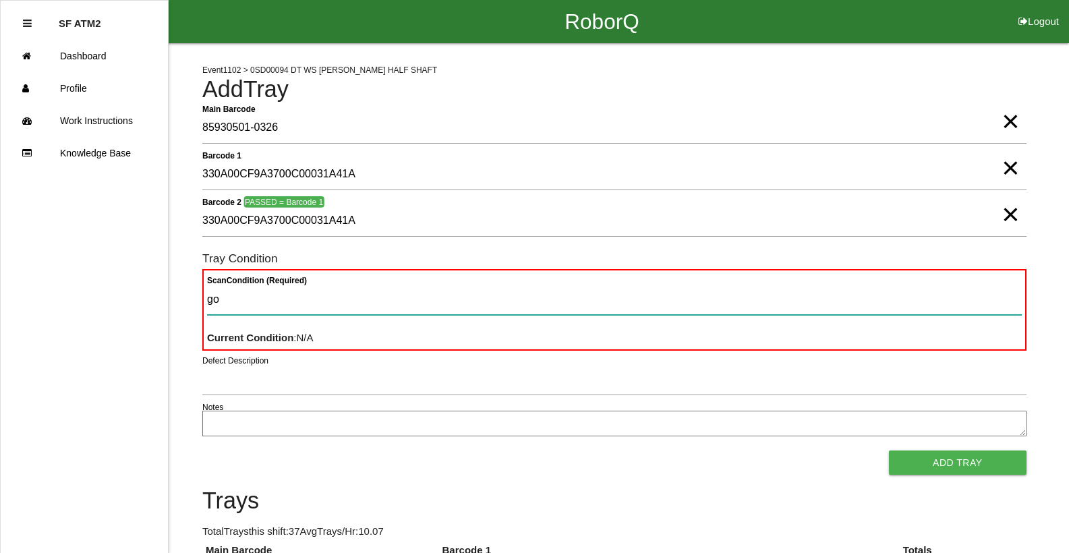
type Condition "goo"
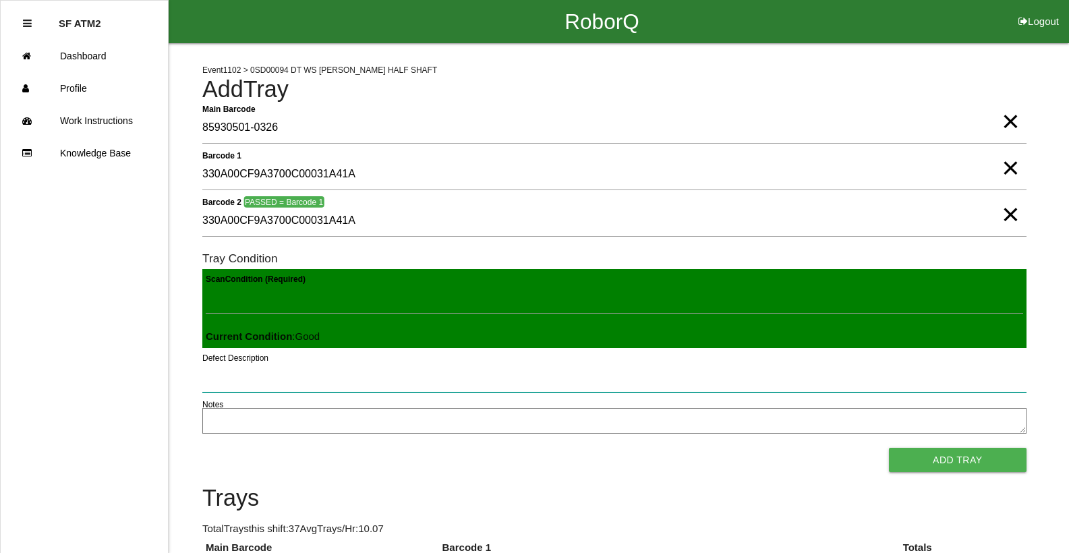
click at [889, 448] on button "Add Tray" at bounding box center [958, 460] width 138 height 24
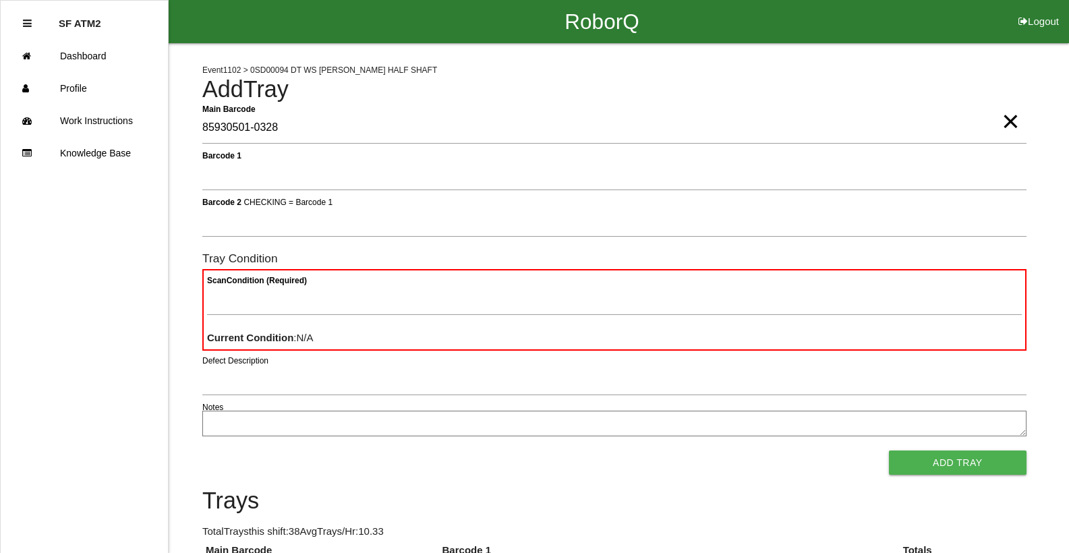
type Barcode "85930501-0328"
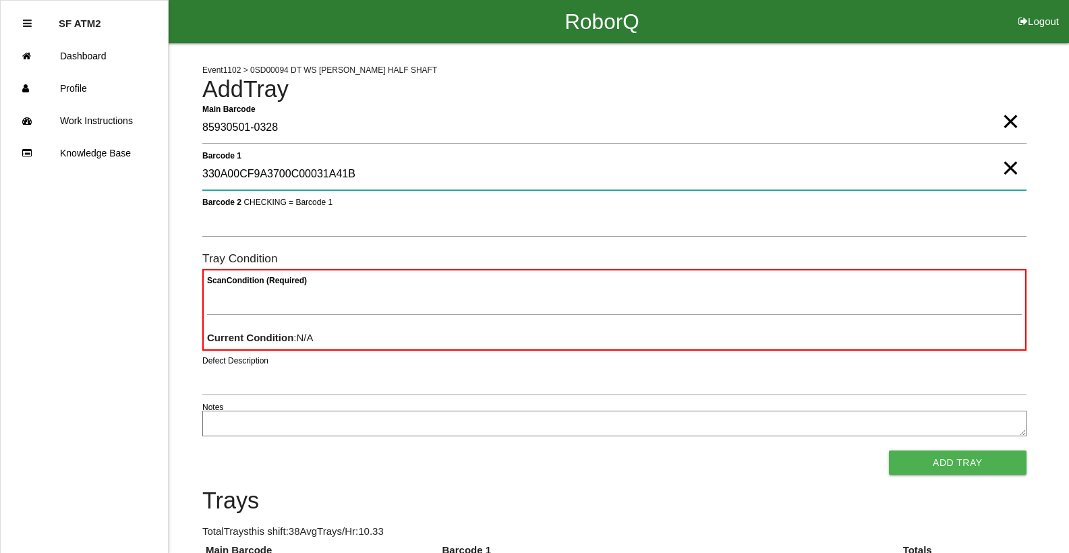
type 1 "330A00CF9A3700C00031A41B"
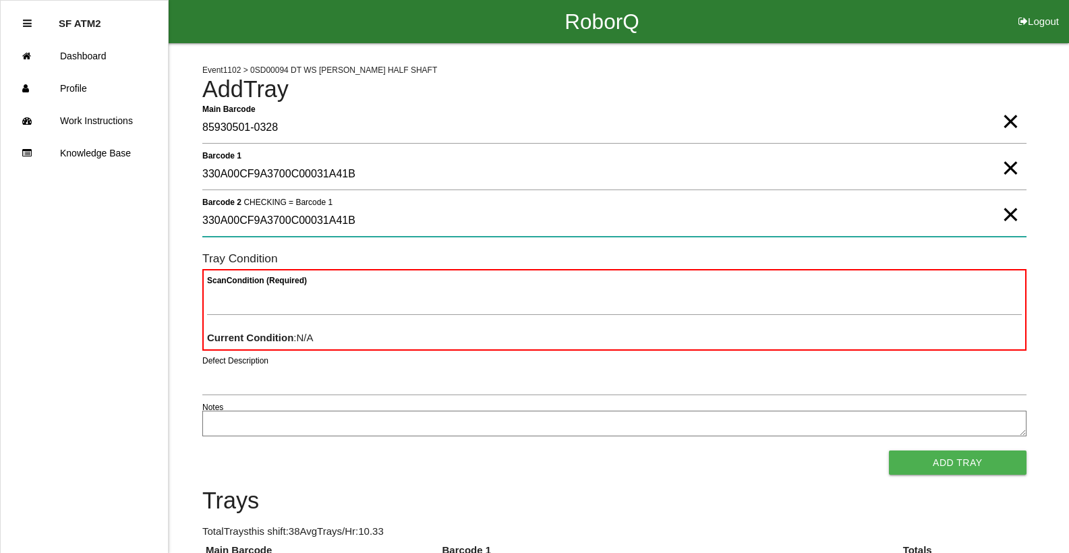
type 2 "330A00CF9A3700C00031A41B"
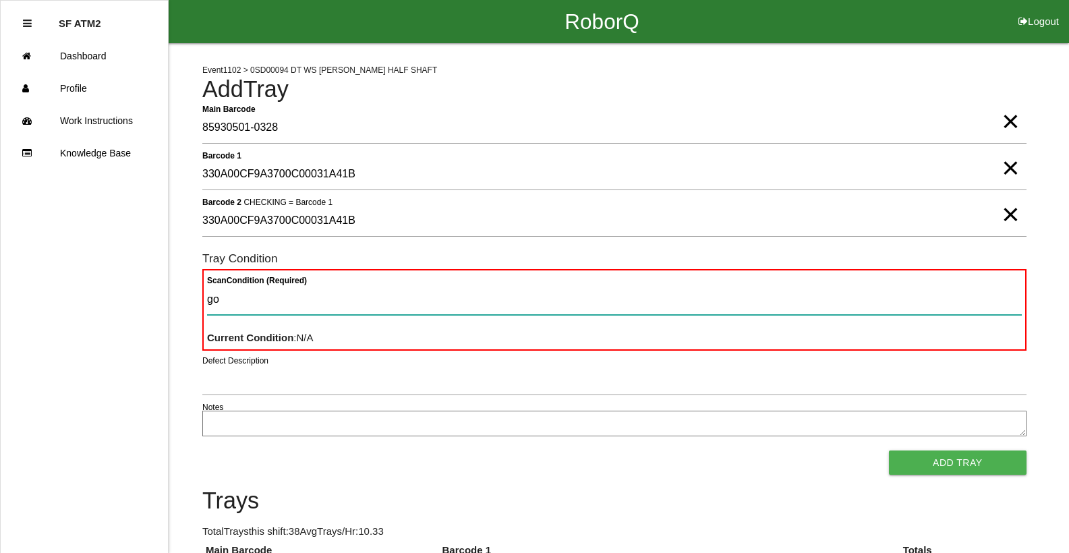
type Condition "goo"
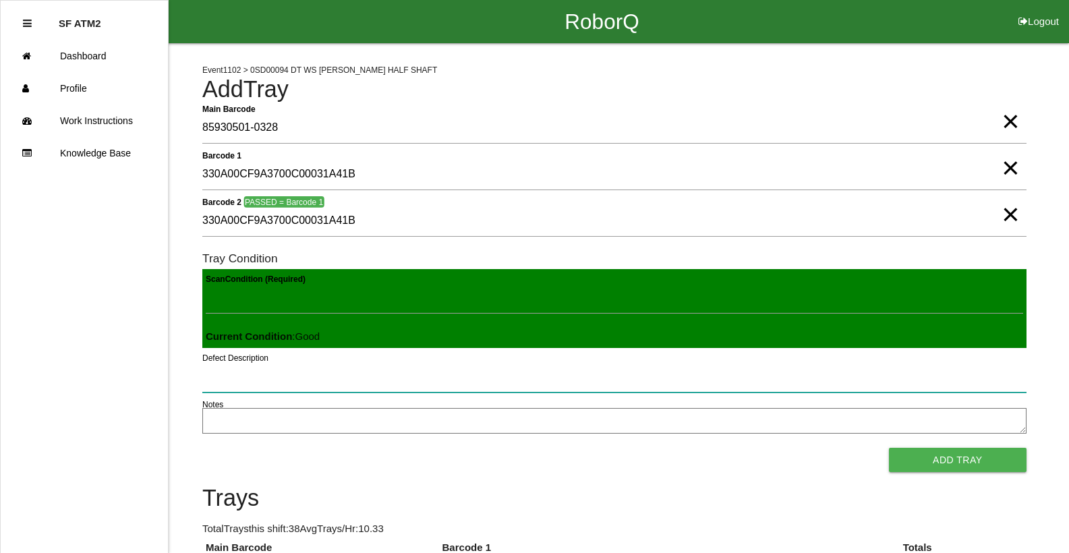
click at [889, 448] on button "Add Tray" at bounding box center [958, 460] width 138 height 24
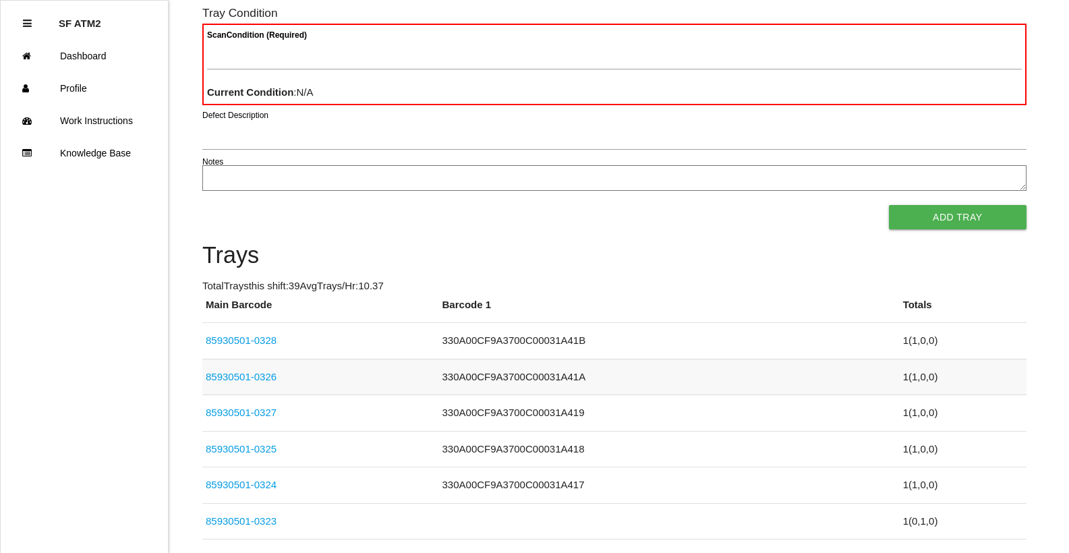
scroll to position [270, 0]
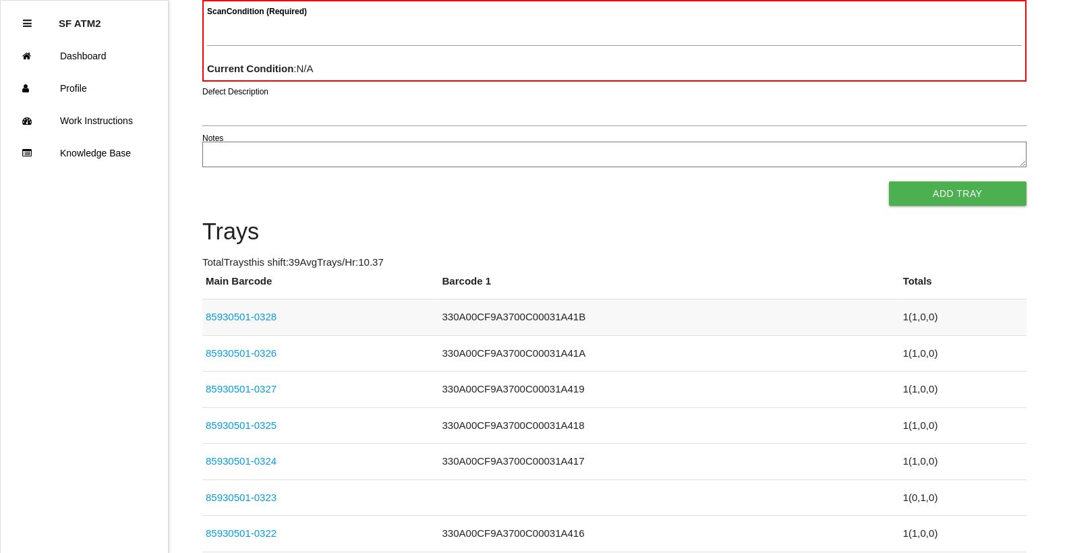
click at [262, 322] on link "85930501-0328" at bounding box center [241, 316] width 71 height 11
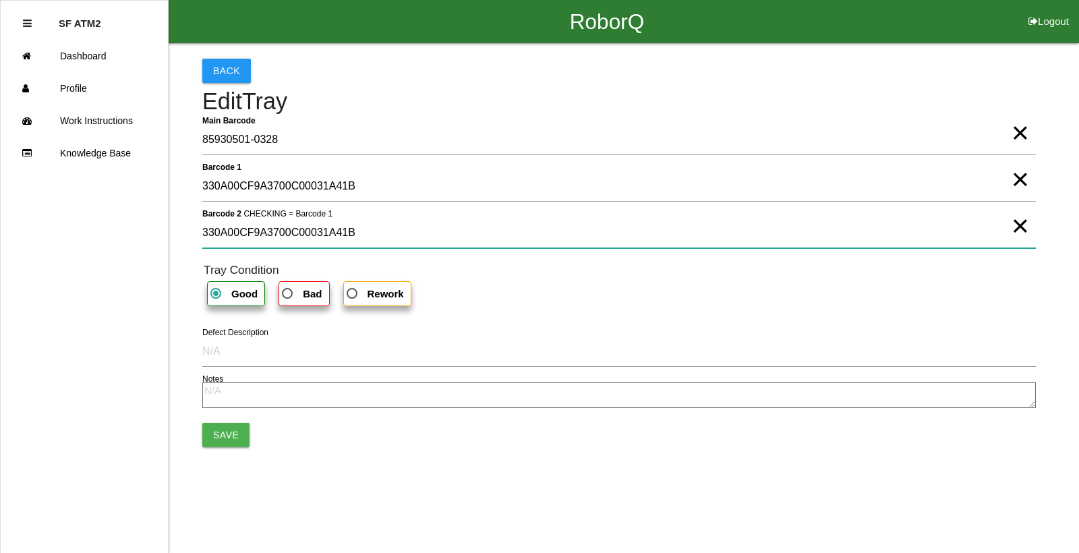
click at [362, 239] on 2 "330A00CF9A3700C00031A41B" at bounding box center [619, 232] width 834 height 31
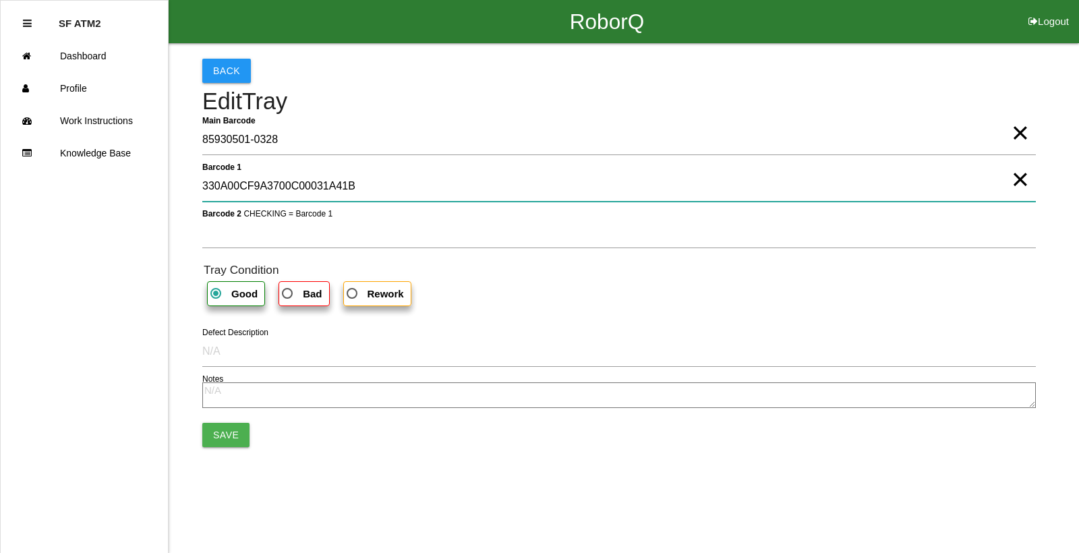
click at [359, 200] on 1 "330A00CF9A3700C00031A41B" at bounding box center [619, 186] width 834 height 31
type 1 "330A00CF9A3700C00031A3A0"
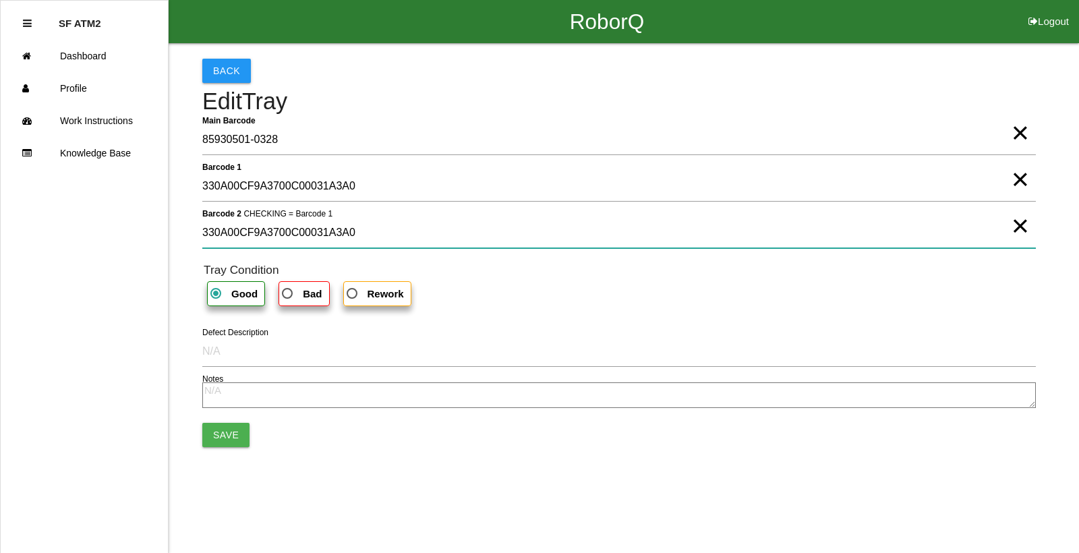
type 2 "330A00CF9A3700C00031A3A0"
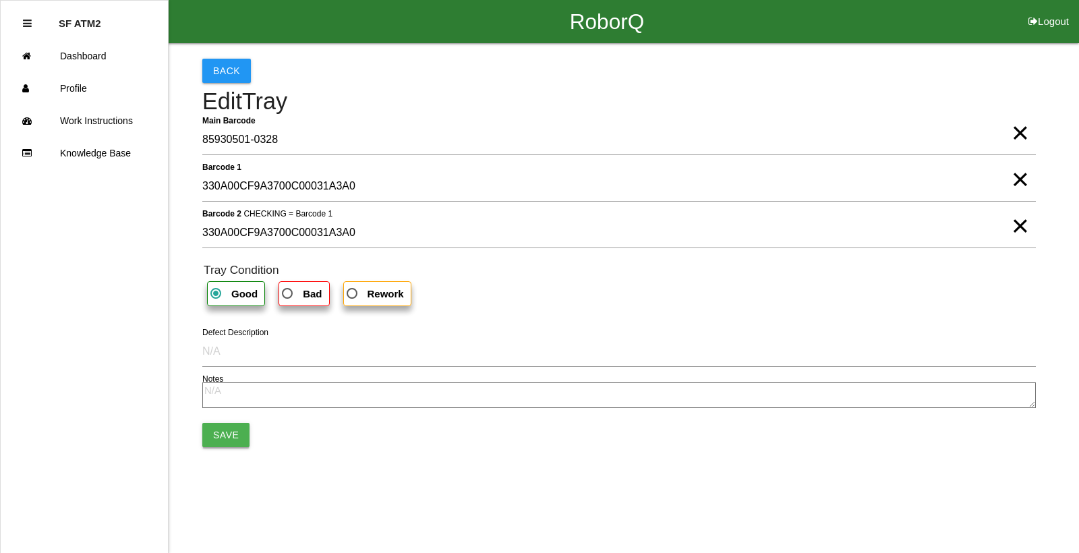
click at [224, 436] on button "Save" at bounding box center [225, 435] width 47 height 24
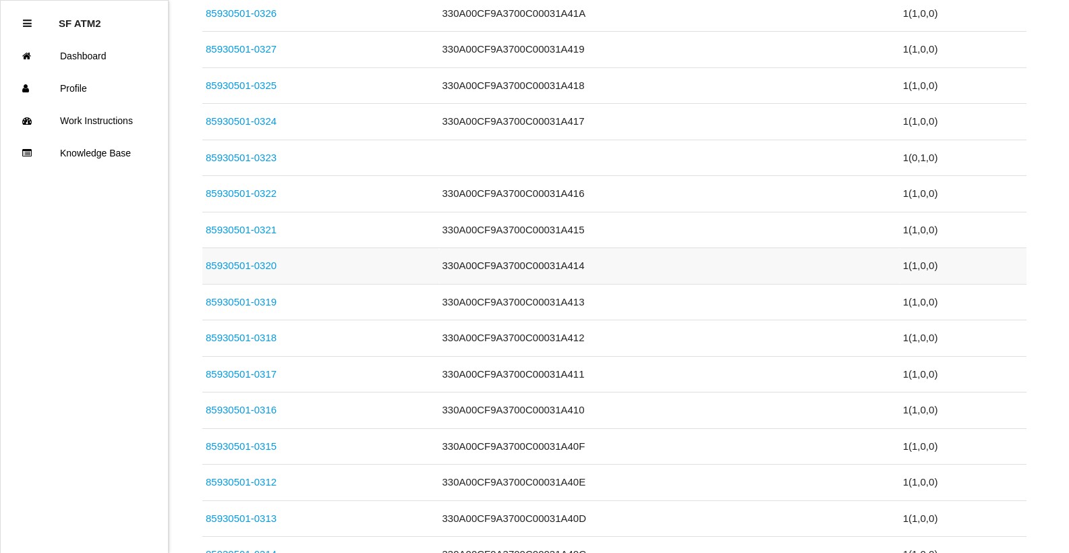
scroll to position [675, 0]
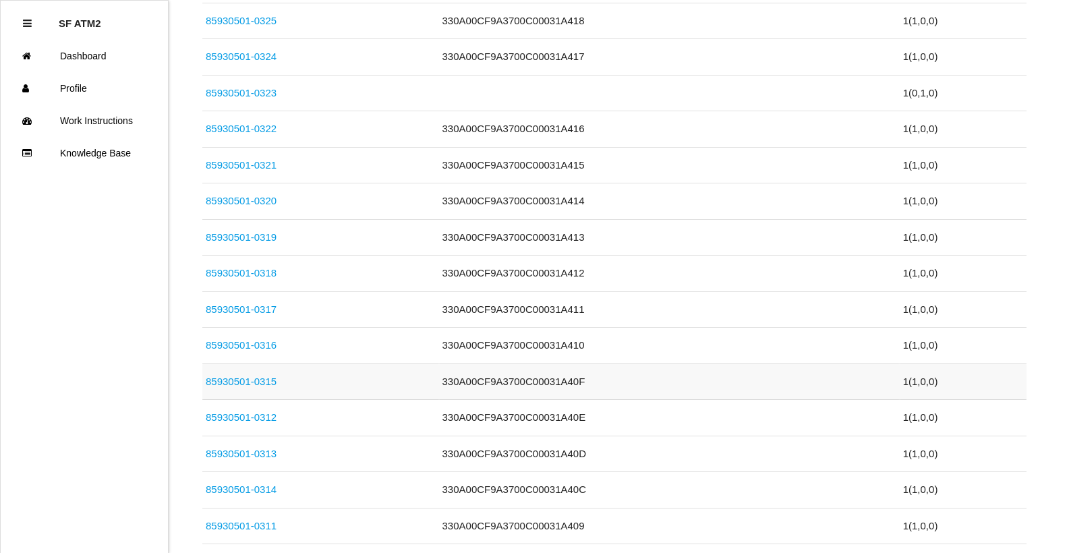
click at [259, 376] on link "85930501-0315" at bounding box center [241, 381] width 71 height 11
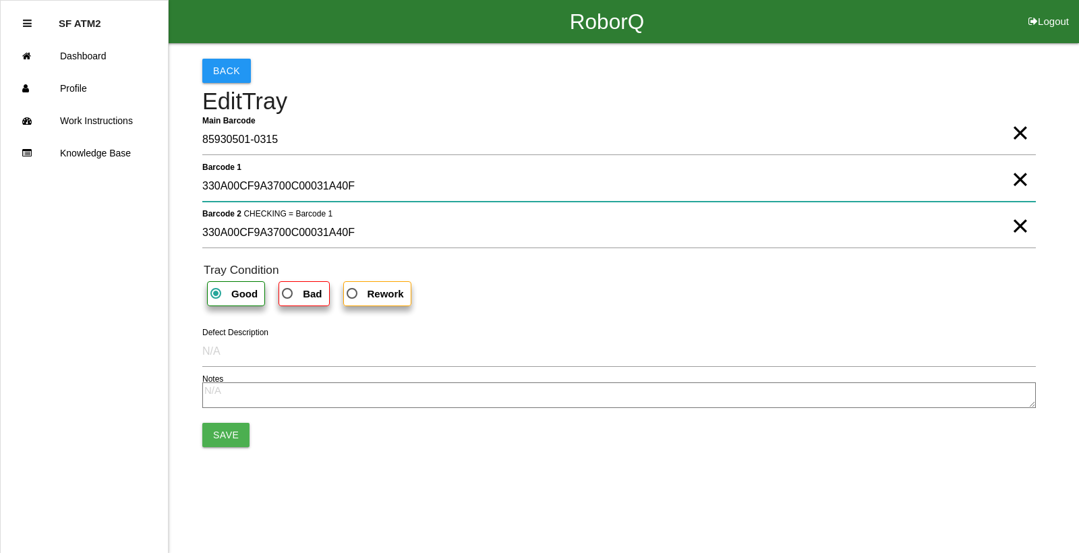
click at [377, 200] on 1 "330A00CF9A3700C00031A40F" at bounding box center [619, 186] width 834 height 31
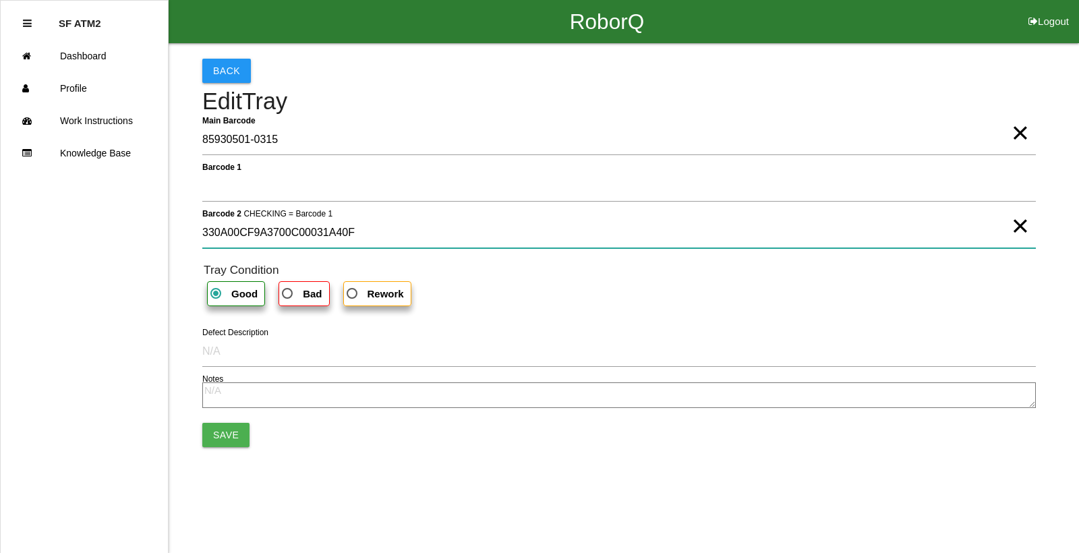
click at [364, 237] on 2 "330A00CF9A3700C00031A40F" at bounding box center [619, 232] width 834 height 31
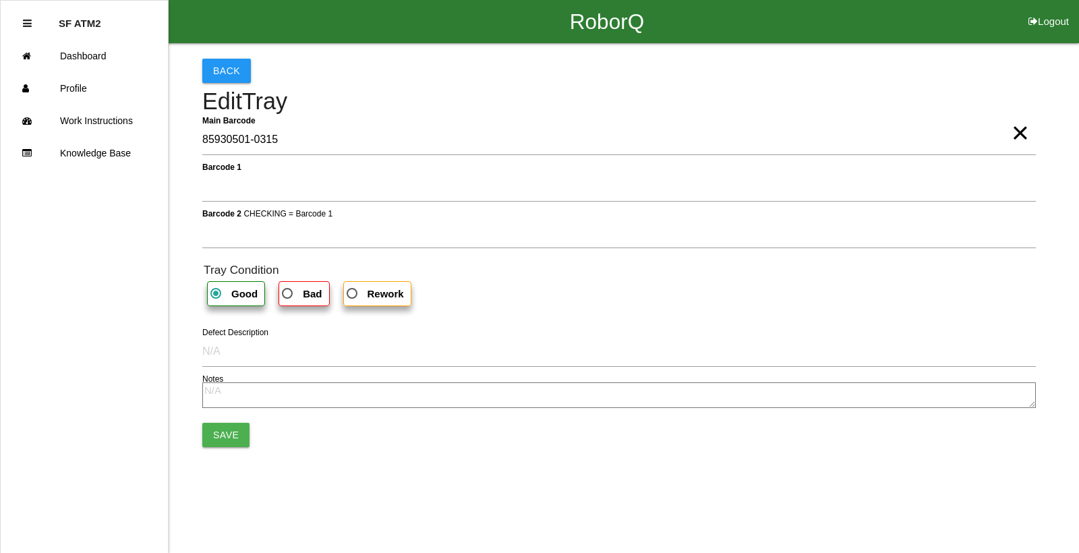
click at [321, 286] on label "Bad" at bounding box center [304, 293] width 51 height 25
click at [288, 286] on input "Bad" at bounding box center [283, 289] width 9 height 9
radio input "true"
click at [221, 434] on button "Save" at bounding box center [225, 435] width 47 height 24
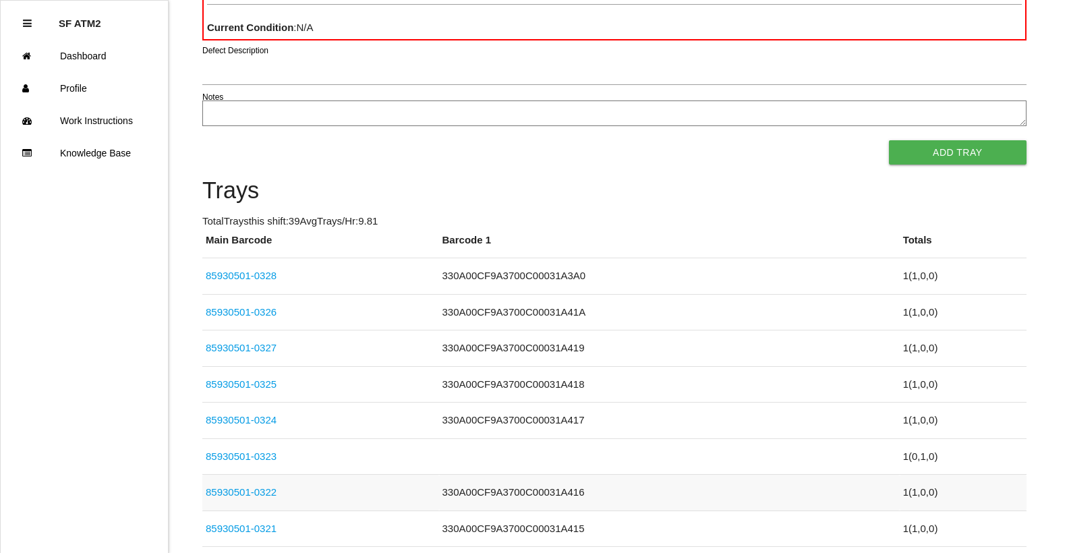
scroll to position [472, 0]
